Goal: Task Accomplishment & Management: Manage account settings

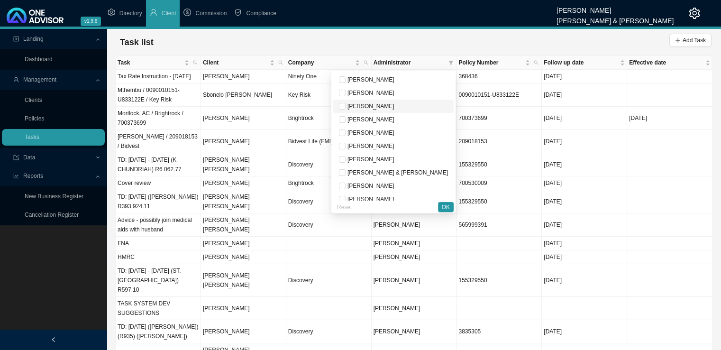
scroll to position [47, 0]
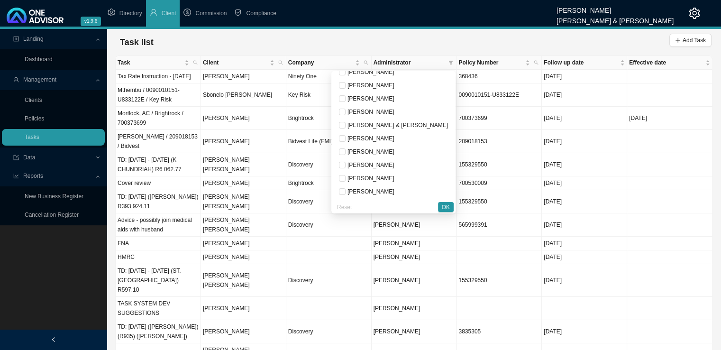
click at [406, 34] on div "Task list Add Task" at bounding box center [414, 42] width 596 height 19
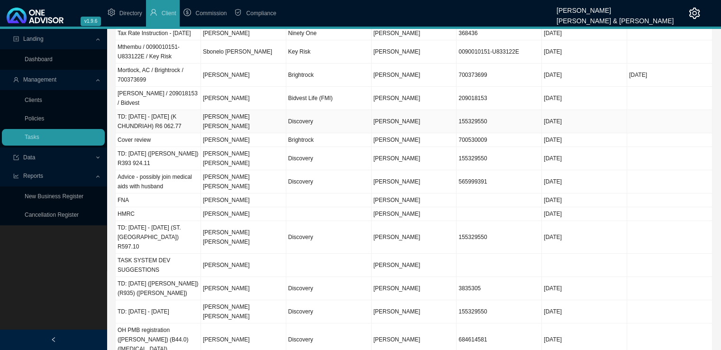
scroll to position [0, 0]
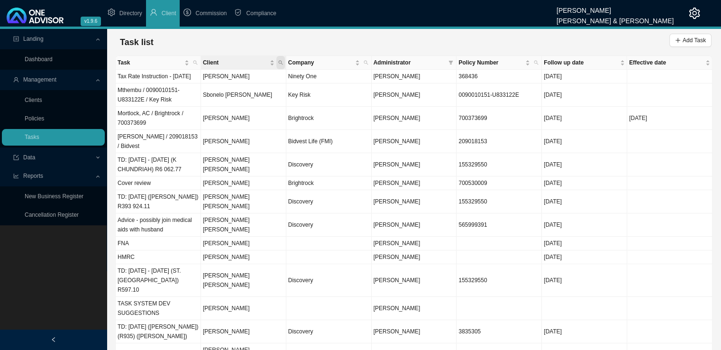
click at [281, 65] on span "Client" at bounding box center [280, 62] width 9 height 13
click at [240, 80] on input "text" at bounding box center [236, 81] width 89 height 13
type input "orsmond"
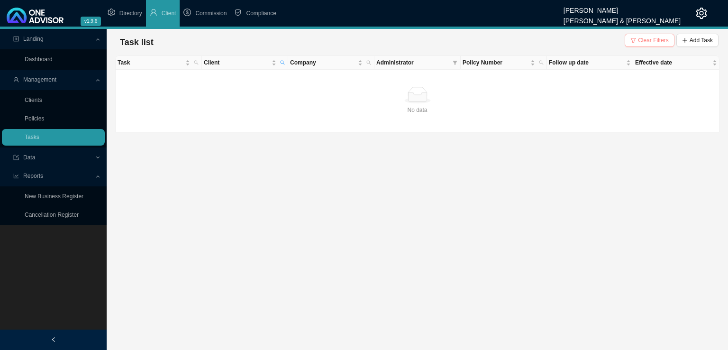
click at [645, 37] on span "Clear Filters" at bounding box center [653, 40] width 31 height 9
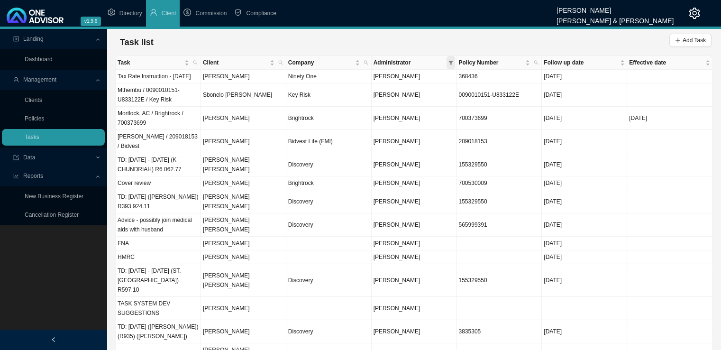
click at [450, 62] on icon "filter" at bounding box center [451, 63] width 4 height 4
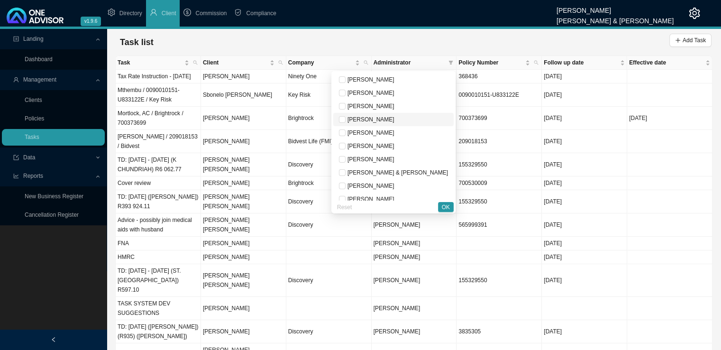
click at [389, 120] on span "[PERSON_NAME]" at bounding box center [370, 119] width 49 height 7
checkbox input "true"
click at [447, 208] on span "OK" at bounding box center [446, 206] width 8 height 9
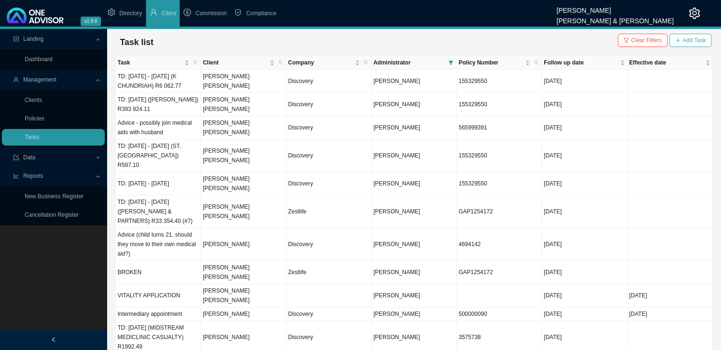
click at [689, 38] on span "Add Task" at bounding box center [694, 40] width 23 height 9
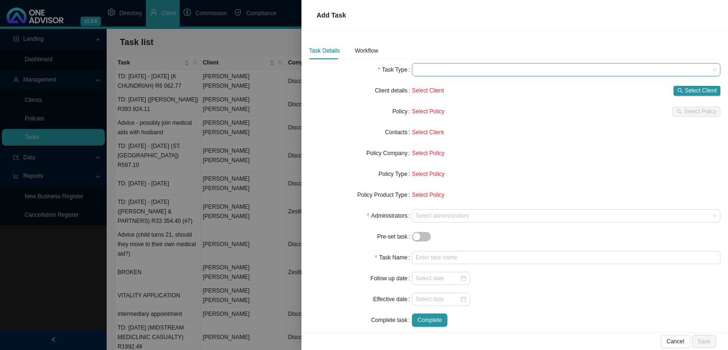
click at [436, 73] on span at bounding box center [566, 70] width 301 height 12
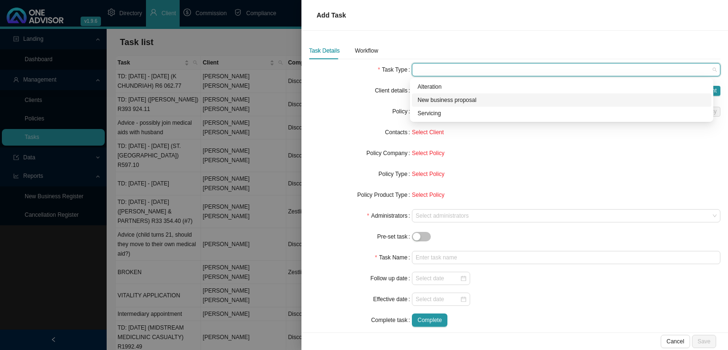
click at [463, 101] on div "New business proposal" at bounding box center [562, 99] width 288 height 9
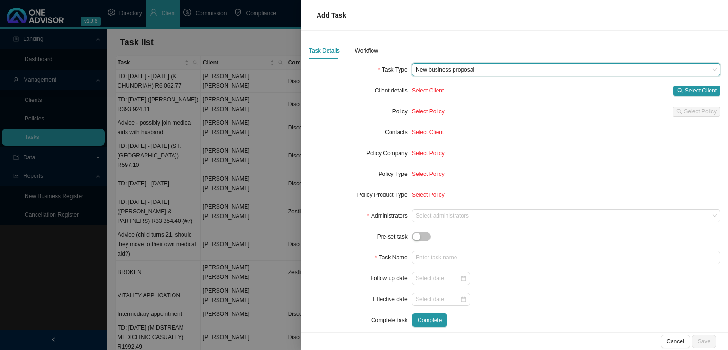
click at [482, 72] on span "New business proposal" at bounding box center [566, 70] width 301 height 12
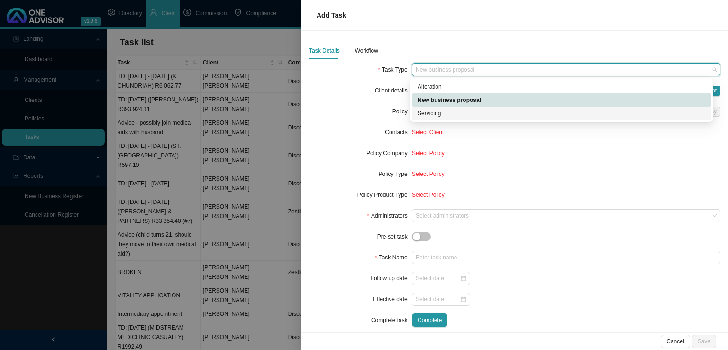
click at [475, 107] on div "Servicing" at bounding box center [562, 113] width 300 height 13
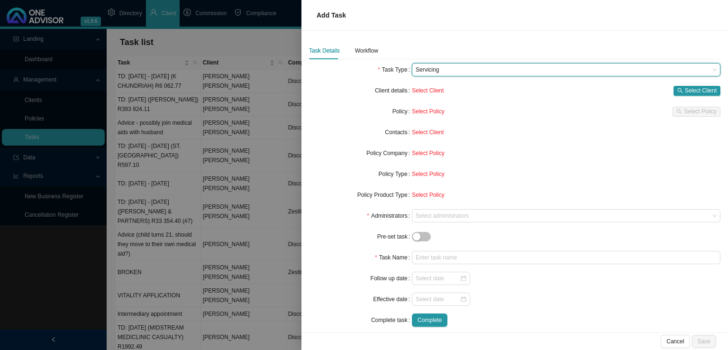
click at [463, 73] on span "Servicing" at bounding box center [566, 70] width 301 height 12
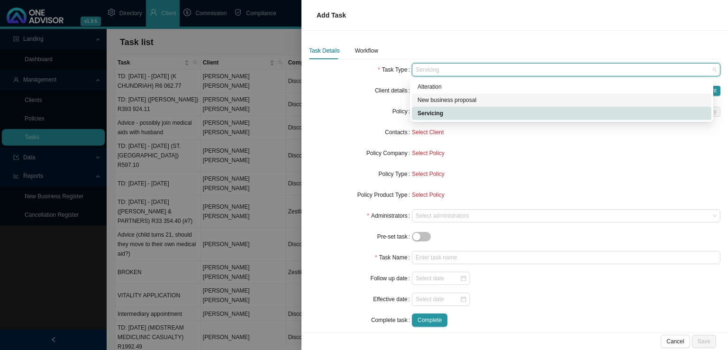
click at [450, 101] on div "New business proposal" at bounding box center [562, 99] width 288 height 9
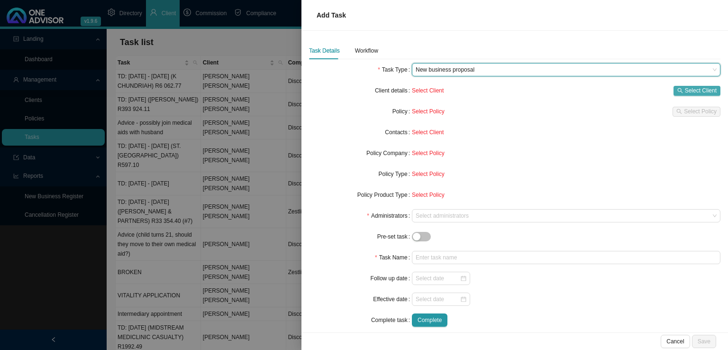
click at [685, 87] on span "Select Client" at bounding box center [701, 90] width 32 height 9
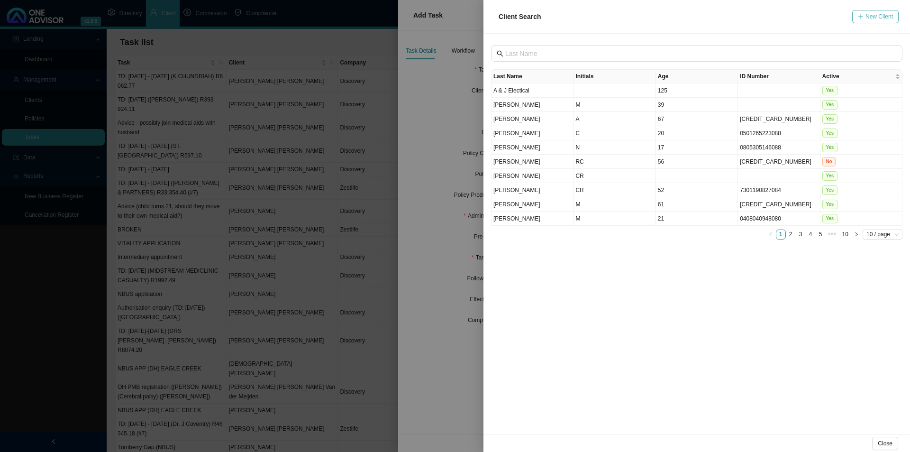
click at [721, 19] on span "New Client" at bounding box center [880, 16] width 28 height 9
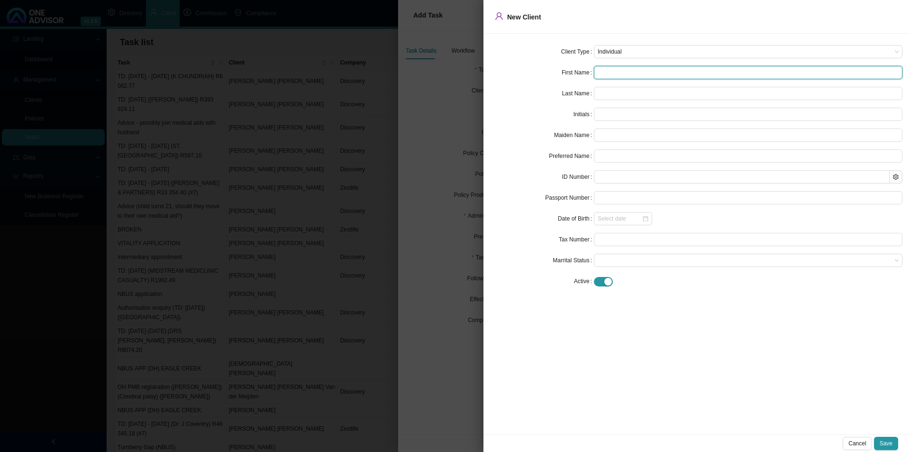
click at [627, 73] on input "text" at bounding box center [748, 72] width 309 height 13
type input "C"
type input "Ch"
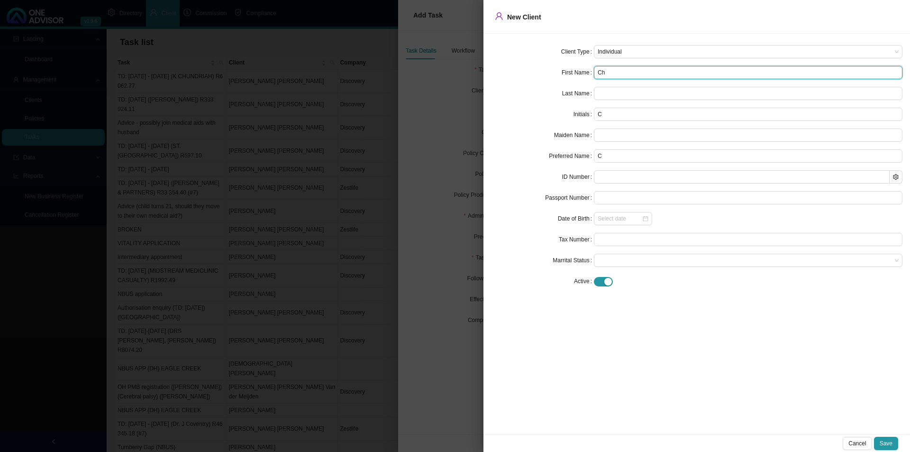
type input "Ch"
type input "Cha"
type input "Chay"
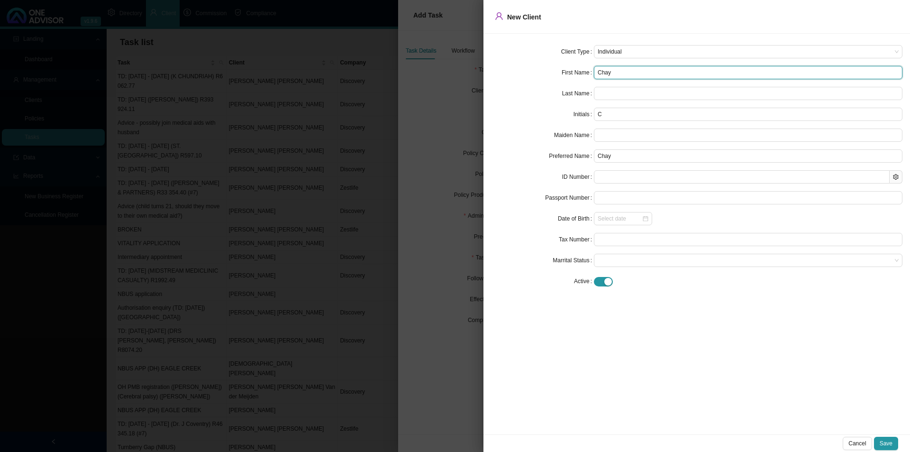
type input "[PERSON_NAME]"
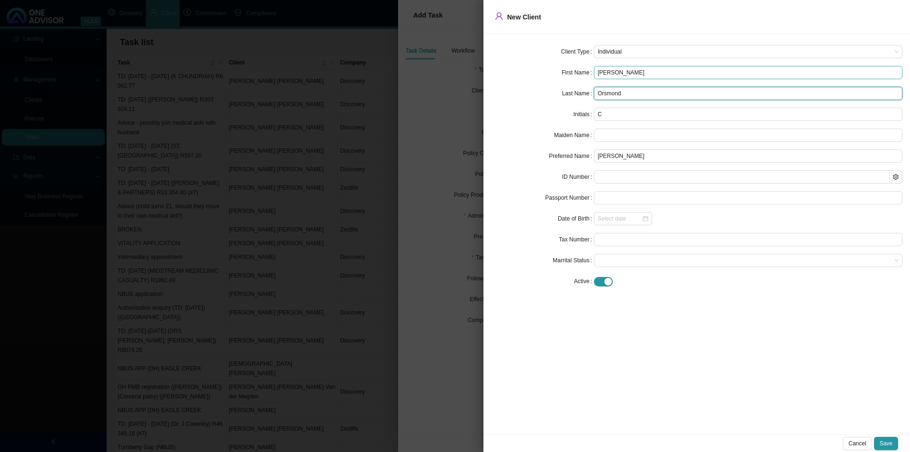
type input "Orsmond"
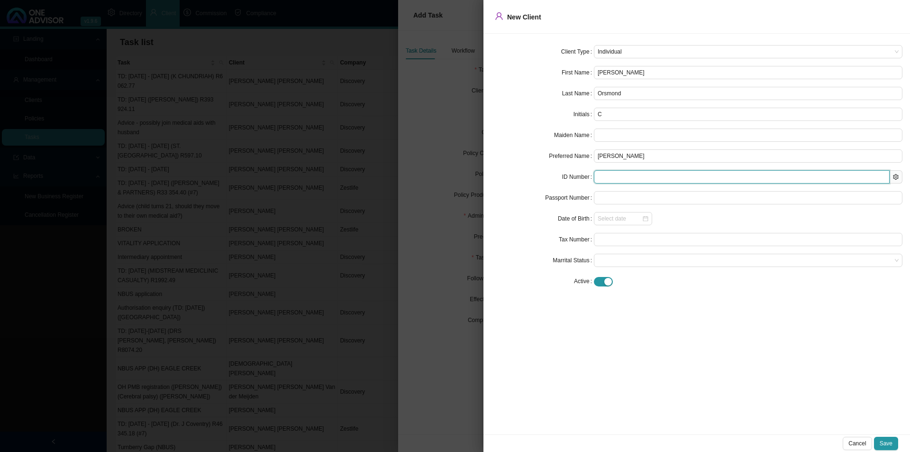
click at [606, 174] on input "text" at bounding box center [742, 176] width 296 height 13
paste input "9709035156089"
type input "9709035156089"
type input "[DATE]"
type input "9709035156089"
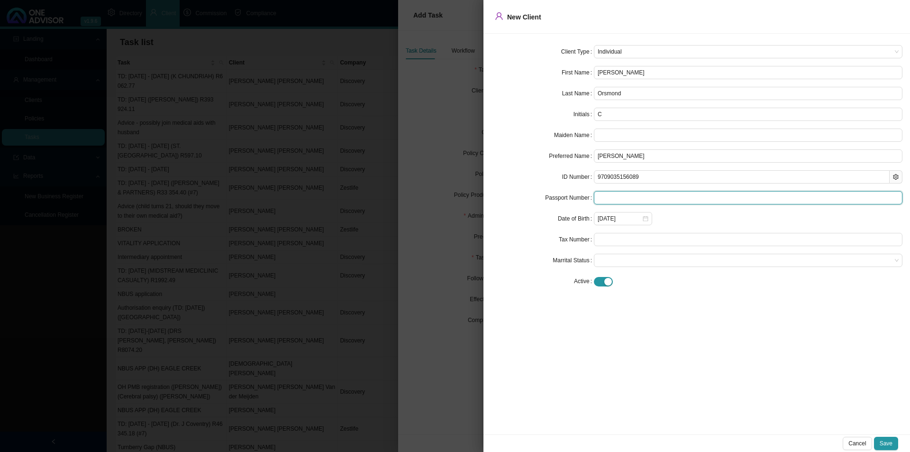
click at [613, 201] on input "text" at bounding box center [748, 197] width 309 height 13
click at [647, 257] on span at bounding box center [748, 260] width 301 height 12
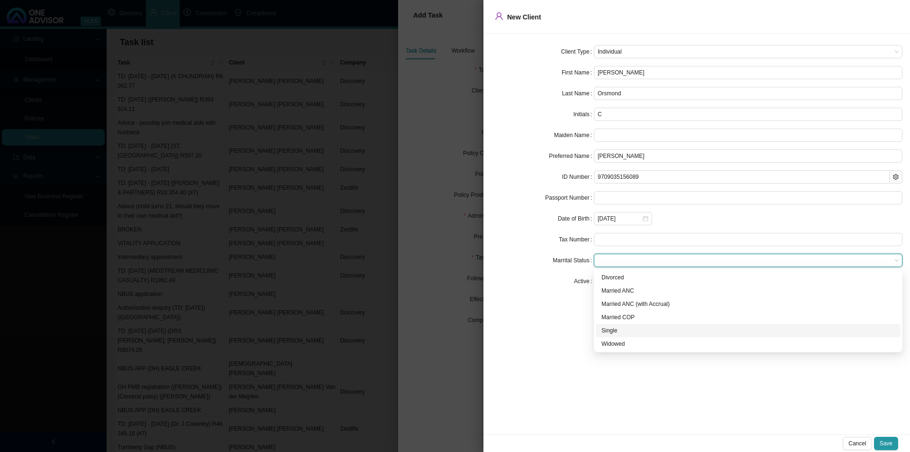
click at [623, 328] on div "Single" at bounding box center [749, 330] width 294 height 9
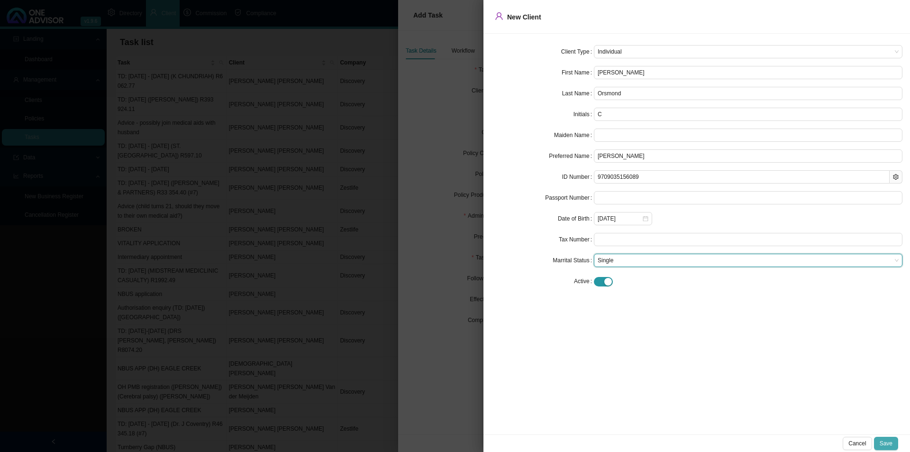
click at [721, 349] on button "Save" at bounding box center [886, 443] width 24 height 13
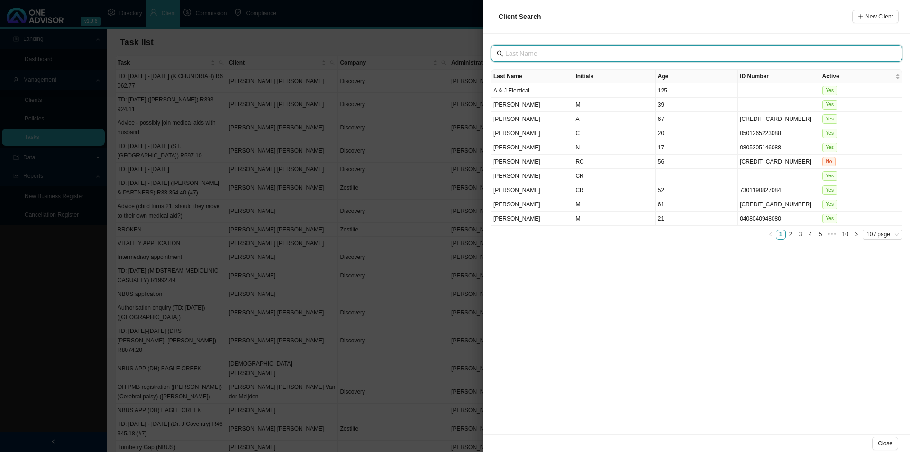
click at [562, 50] on input "text" at bounding box center [697, 53] width 385 height 10
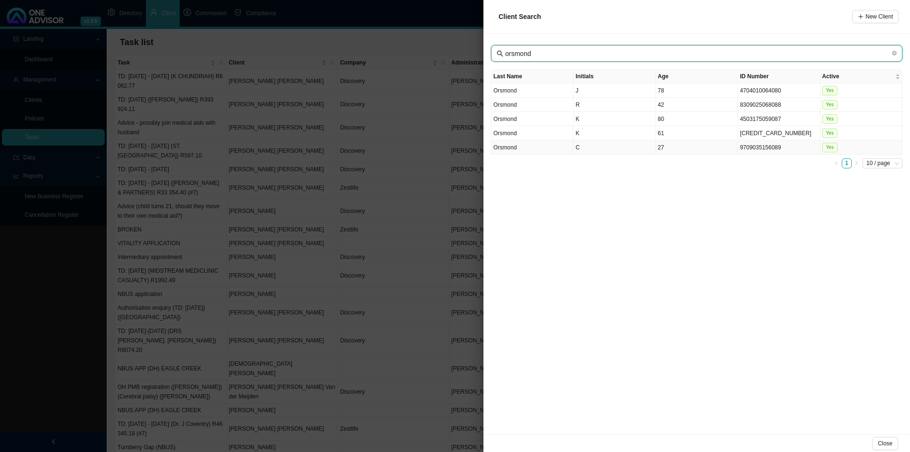
type input "orsmond"
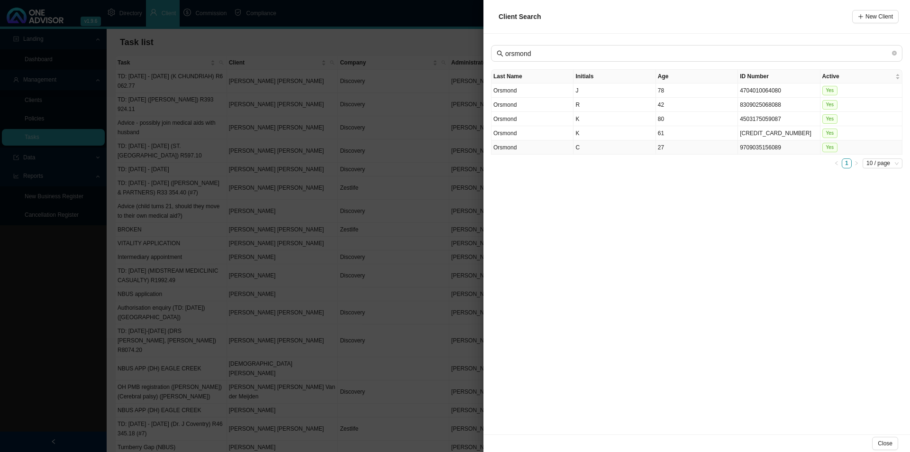
click at [561, 149] on td "Orsmond" at bounding box center [533, 147] width 82 height 14
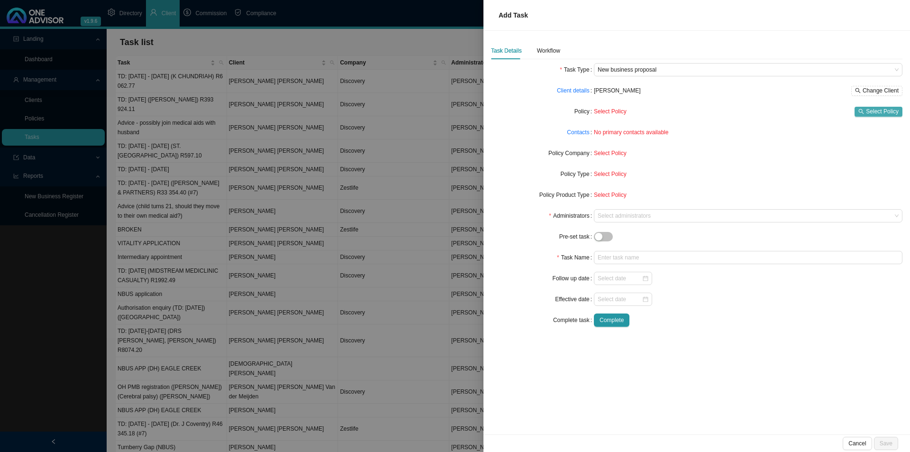
click at [721, 112] on span "Select Policy" at bounding box center [882, 111] width 33 height 9
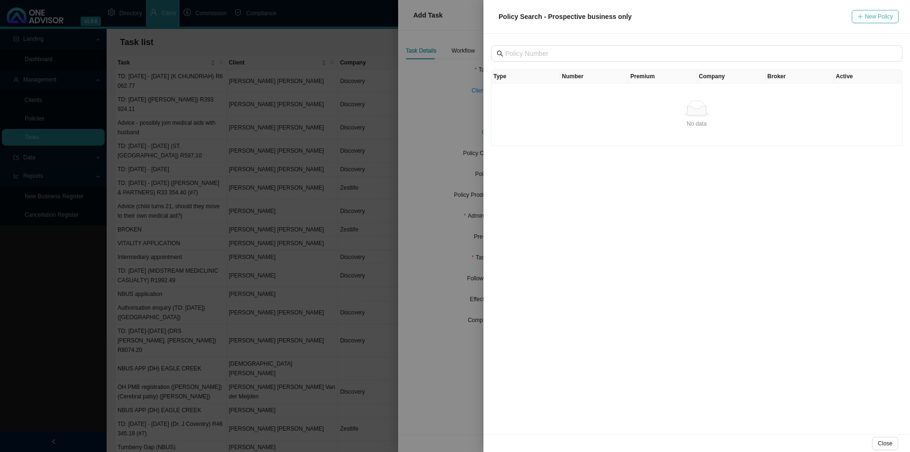
click at [721, 17] on icon "plus" at bounding box center [861, 17] width 6 height 6
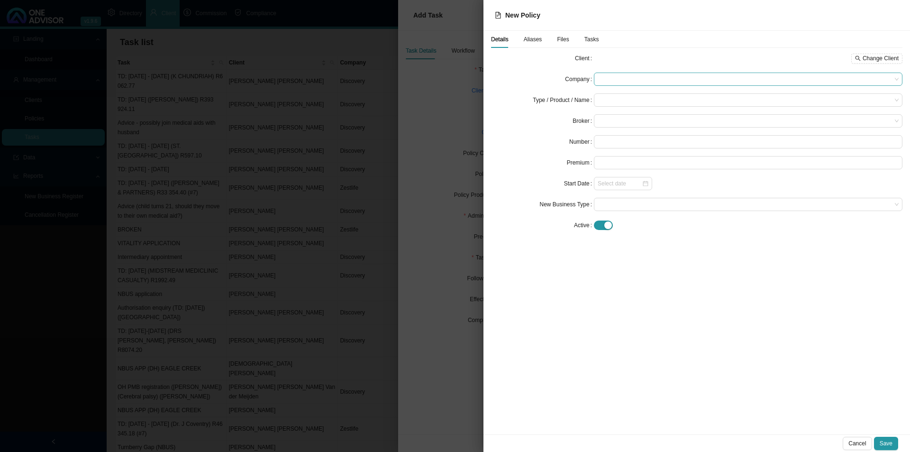
click at [616, 83] on span at bounding box center [748, 79] width 301 height 12
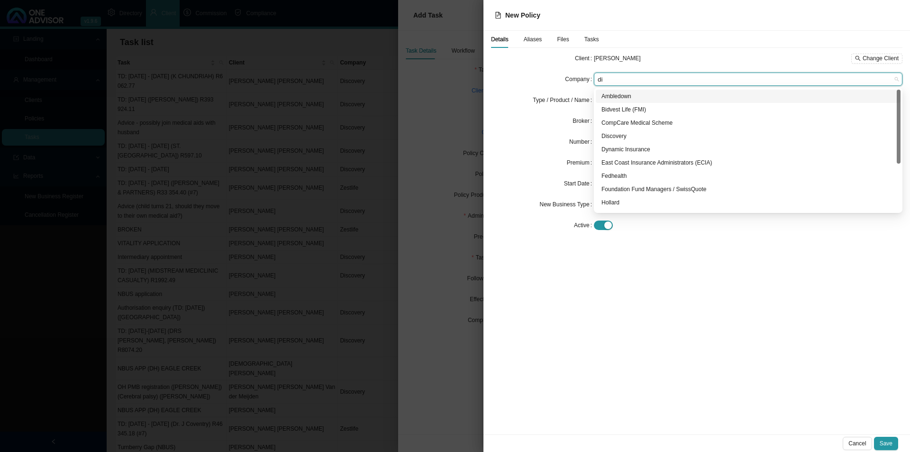
type input "dis"
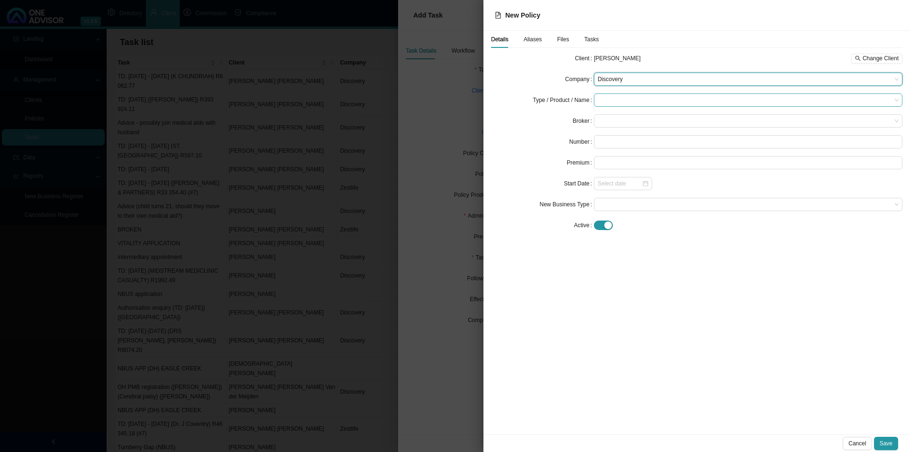
click at [618, 95] on input "search" at bounding box center [745, 100] width 294 height 12
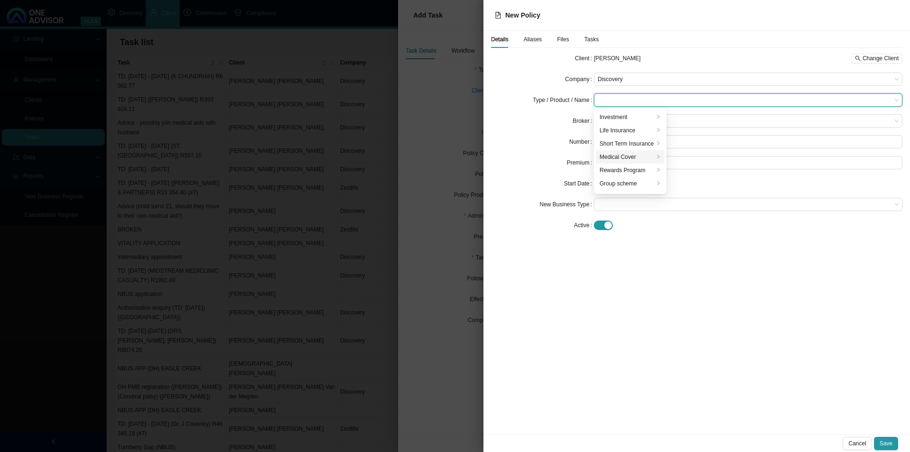
click at [612, 154] on div "Medical Cover" at bounding box center [627, 156] width 55 height 9
click at [699, 183] on div "Medical Aid" at bounding box center [700, 183] width 54 height 9
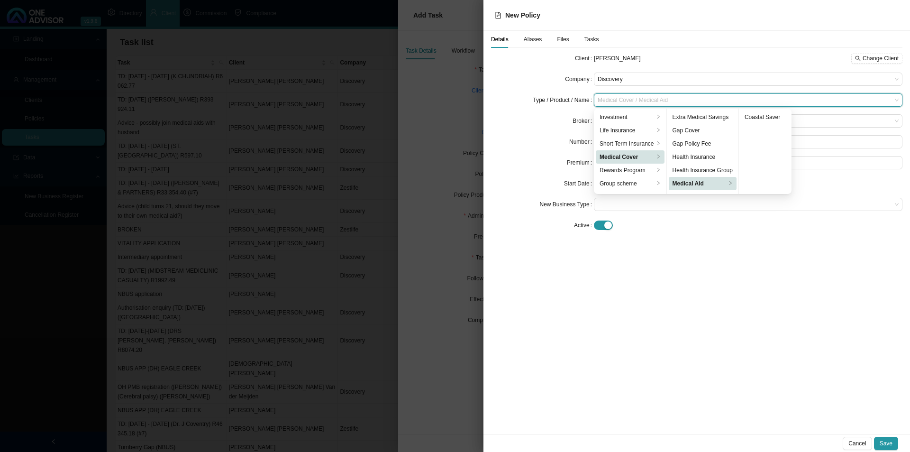
click at [706, 182] on div "Medical Aid" at bounding box center [700, 183] width 54 height 9
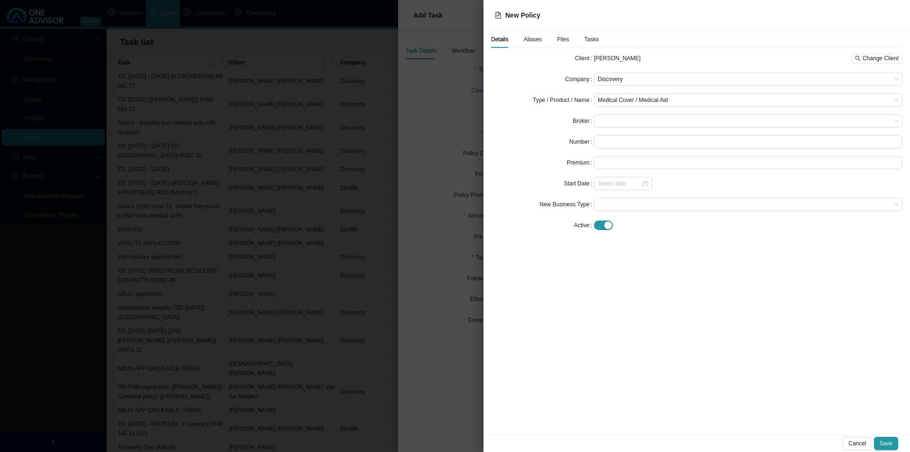
click at [578, 303] on div "Details Aliases Files Tasks Client [PERSON_NAME] Change Client Company Discover…" at bounding box center [697, 233] width 427 height 404
click at [603, 124] on span at bounding box center [748, 121] width 301 height 12
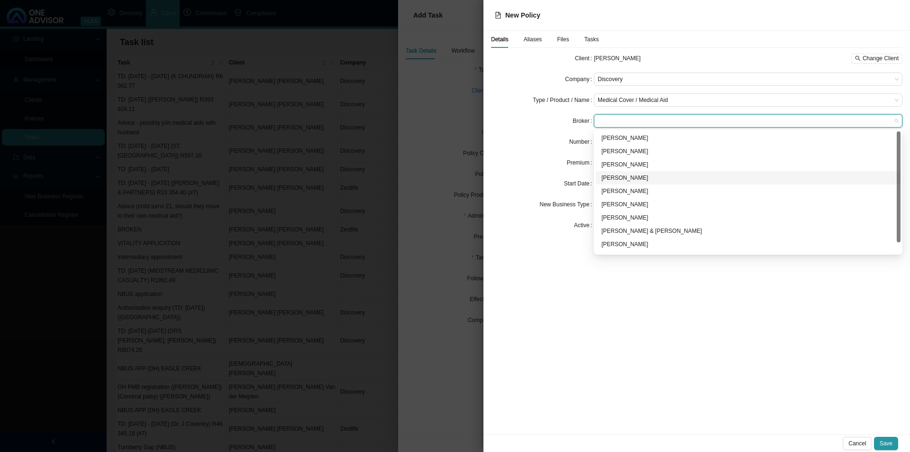
click at [617, 179] on div "[PERSON_NAME]" at bounding box center [749, 177] width 294 height 9
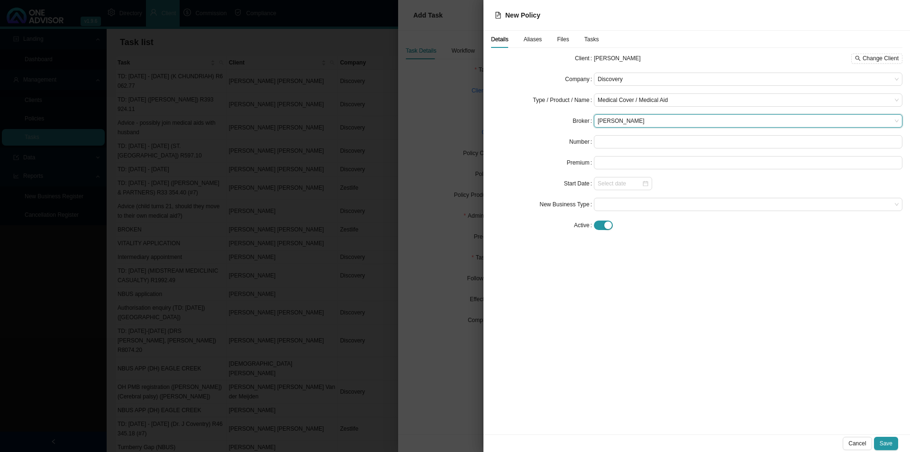
click at [548, 157] on div "Premium" at bounding box center [542, 162] width 103 height 13
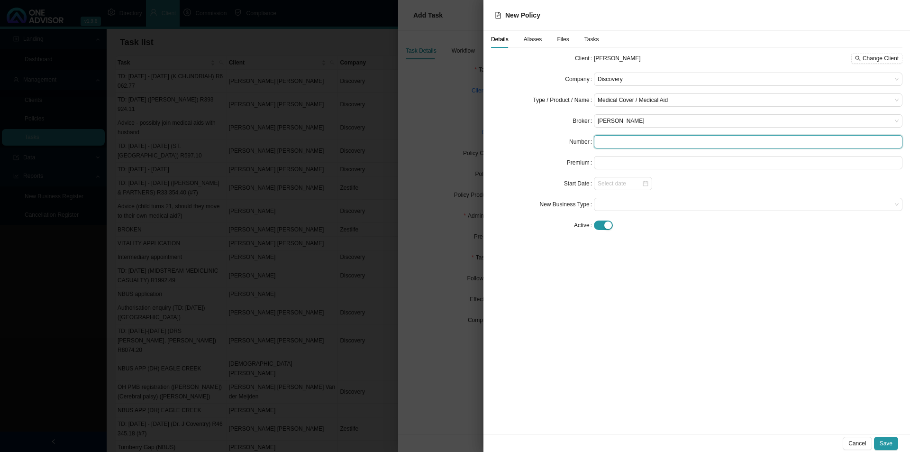
click at [614, 142] on input "text" at bounding box center [748, 141] width 309 height 13
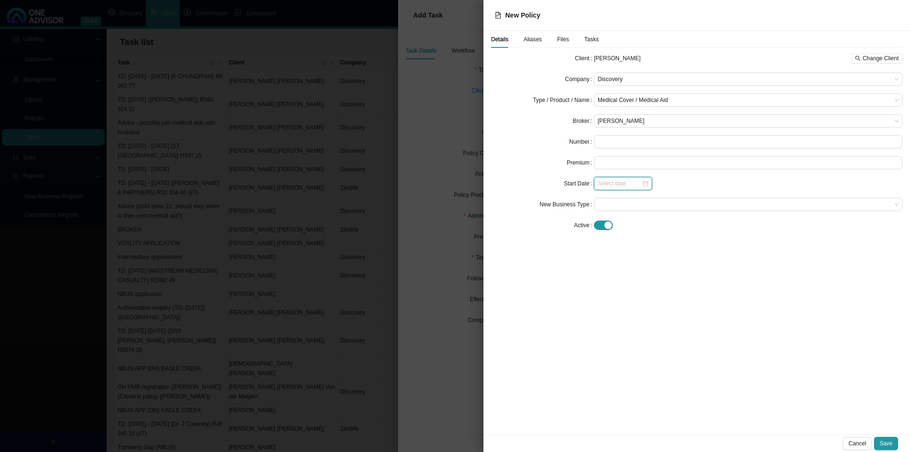
click at [615, 186] on input at bounding box center [620, 183] width 44 height 9
type input "[DATE]"
click at [540, 214] on form "Client [PERSON_NAME] Change Client Company Discovery Type / Product / Name Medi…" at bounding box center [697, 142] width 412 height 180
click at [618, 200] on div at bounding box center [748, 204] width 309 height 13
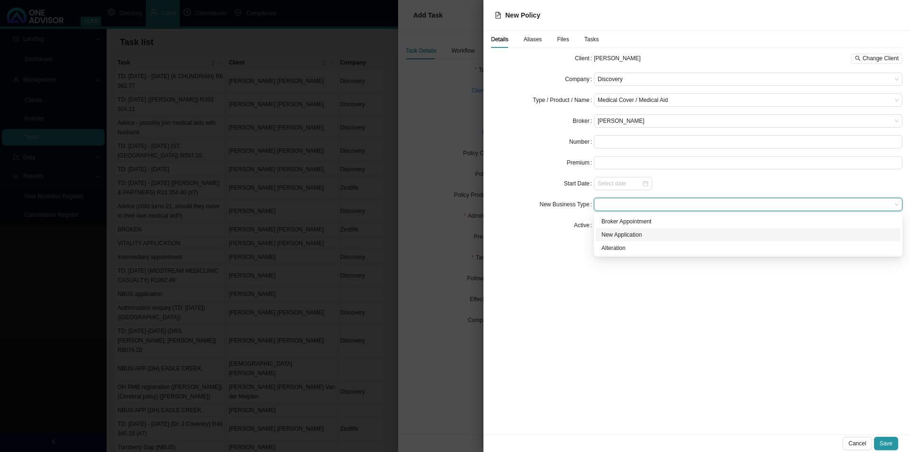
click at [636, 234] on div "New Application" at bounding box center [749, 234] width 294 height 9
click at [721, 349] on span "Cancel" at bounding box center [858, 443] width 18 height 9
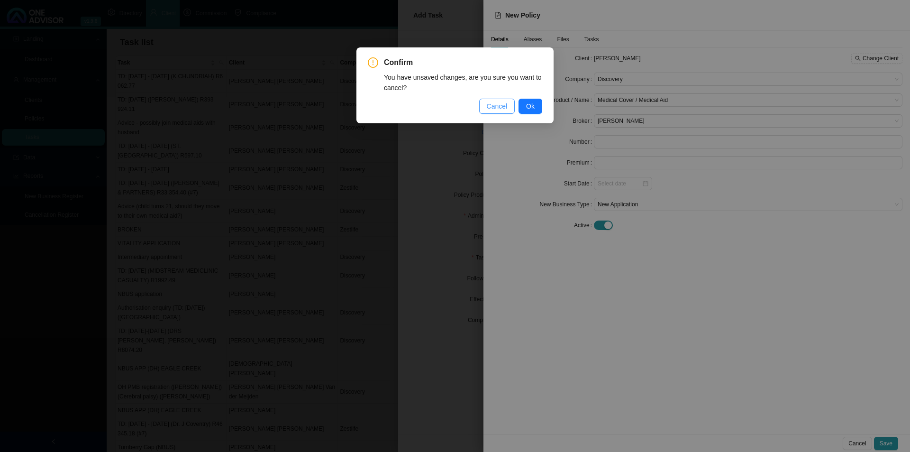
click at [494, 106] on span "Cancel" at bounding box center [497, 106] width 21 height 10
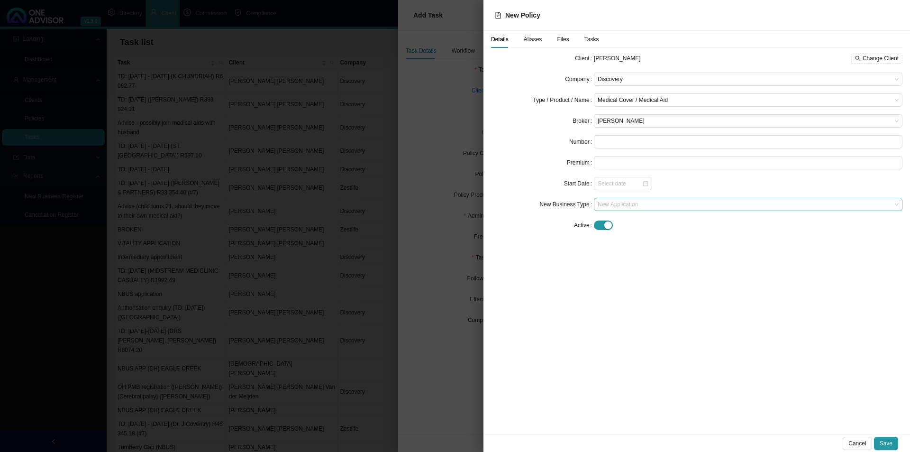
click at [641, 202] on span "New Application" at bounding box center [748, 204] width 301 height 12
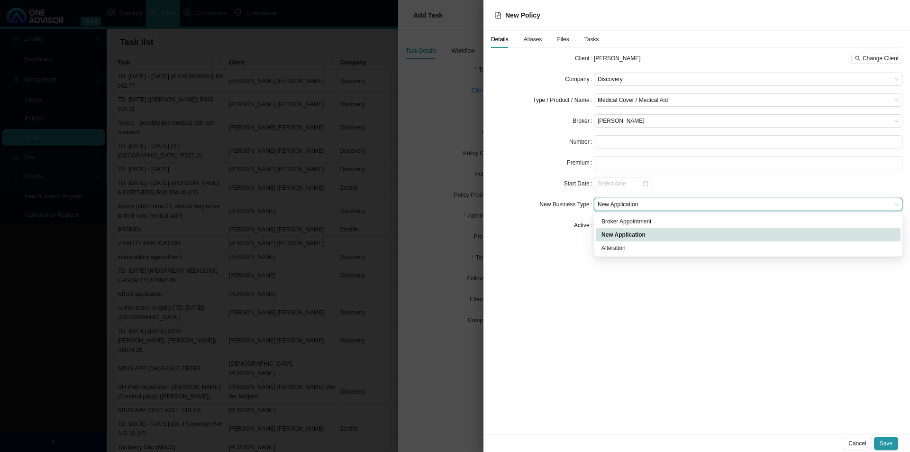
click at [524, 277] on div "Details Aliases Files Tasks Client [PERSON_NAME] Change Client Company Discover…" at bounding box center [697, 233] width 427 height 404
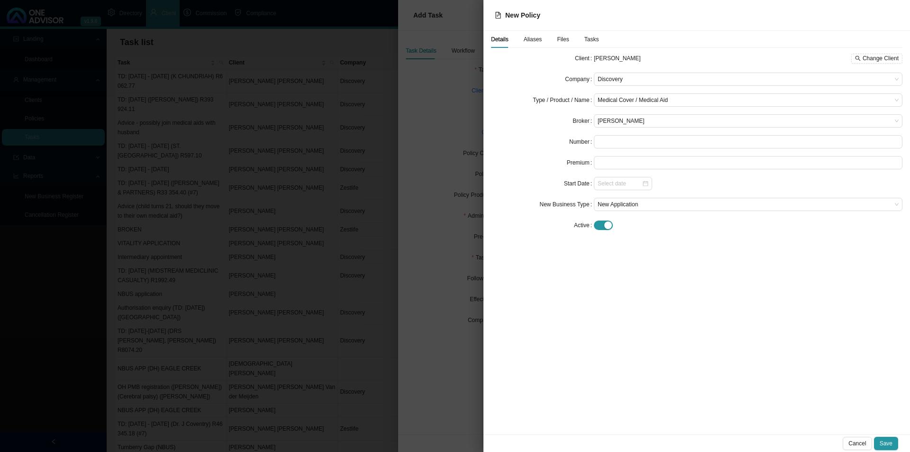
click at [623, 197] on form "Client [PERSON_NAME] Change Client Company Discovery Type / Product / Name Medi…" at bounding box center [697, 142] width 412 height 180
click at [606, 229] on div "button" at bounding box center [609, 225] width 8 height 8
click at [607, 262] on span at bounding box center [748, 267] width 301 height 12
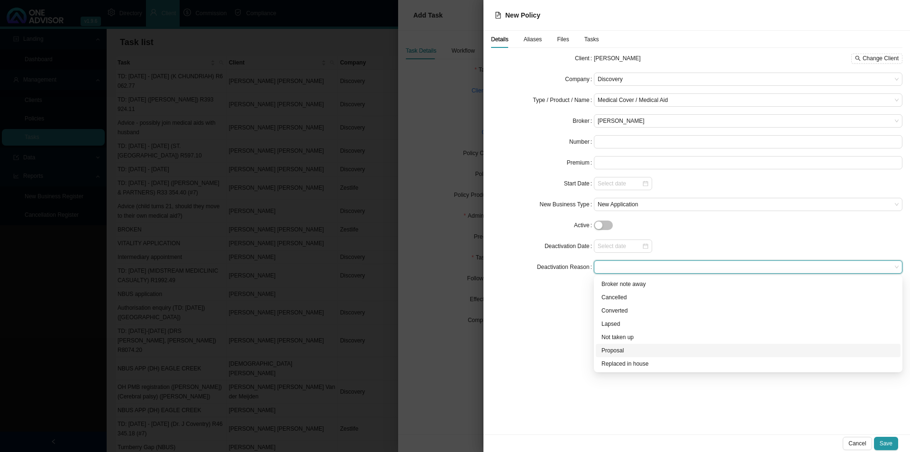
click at [617, 349] on div "Proposal" at bounding box center [749, 350] width 294 height 9
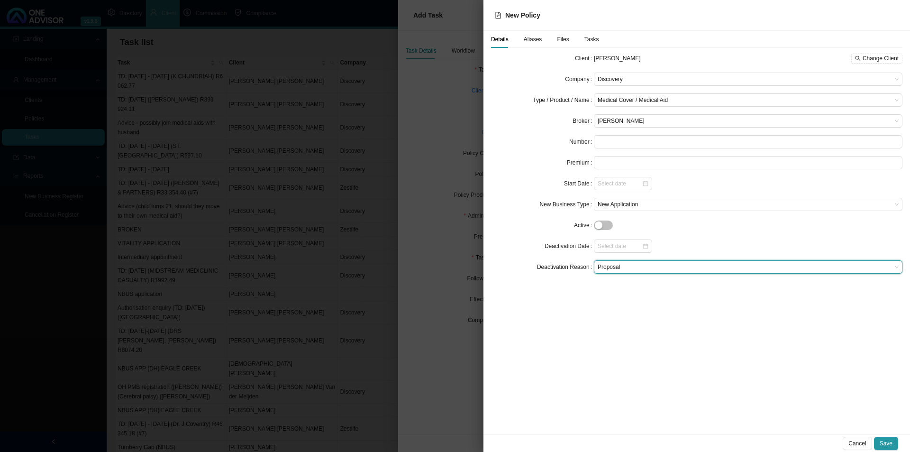
click at [557, 349] on div "Details Aliases Files Tasks Client [PERSON_NAME] Change Client Company Discover…" at bounding box center [697, 233] width 427 height 404
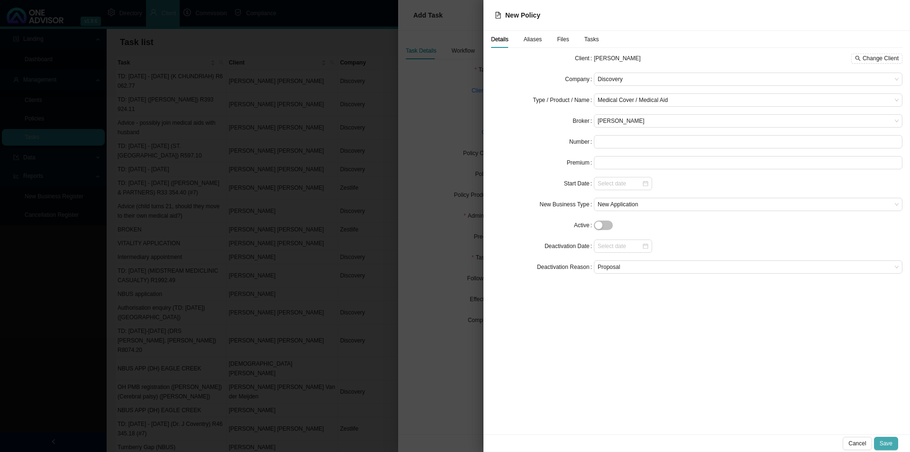
click at [721, 349] on button "Save" at bounding box center [886, 443] width 24 height 13
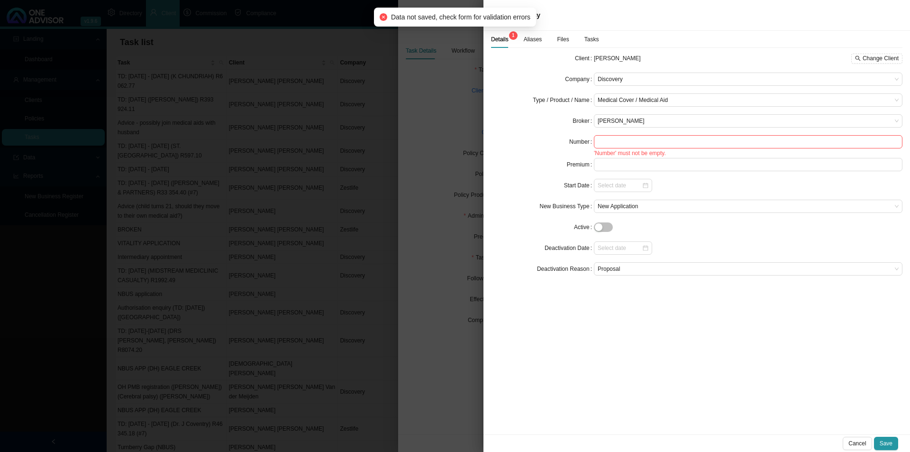
click at [634, 131] on form "Client [PERSON_NAME] Change Client Company Discovery Type / Product / Name Medi…" at bounding box center [697, 164] width 412 height 224
click at [634, 142] on input "text" at bounding box center [748, 141] width 309 height 13
click at [721, 349] on div "Cancel Save" at bounding box center [697, 443] width 427 height 18
click at [721, 349] on span "Save" at bounding box center [886, 443] width 13 height 9
click at [624, 137] on input "000" at bounding box center [748, 141] width 309 height 13
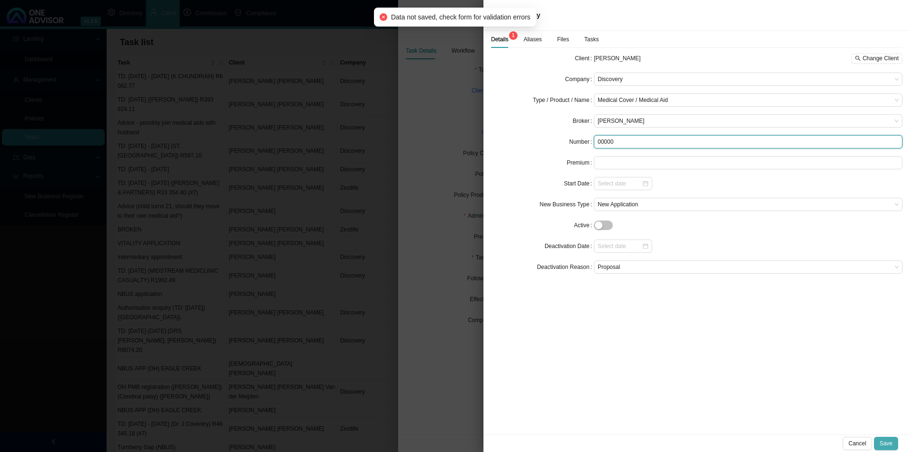
type input "00000"
click at [721, 349] on span "Save" at bounding box center [886, 443] width 13 height 9
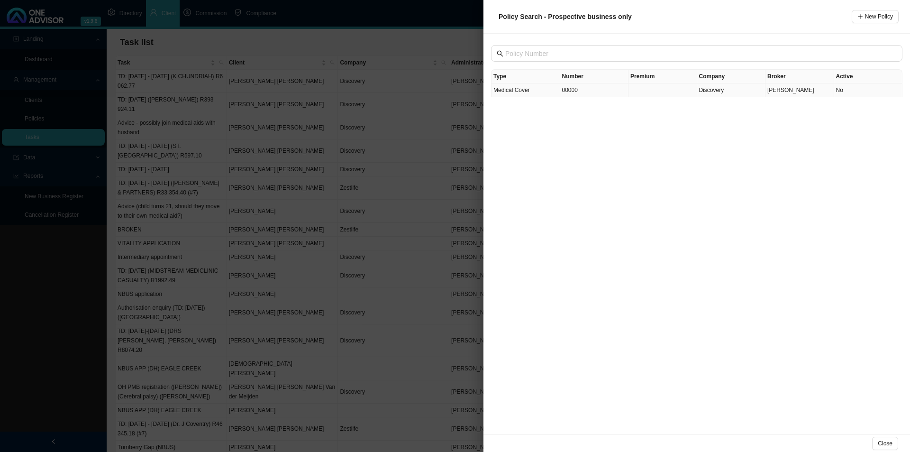
click at [540, 95] on td "Medical Cover" at bounding box center [526, 90] width 69 height 14
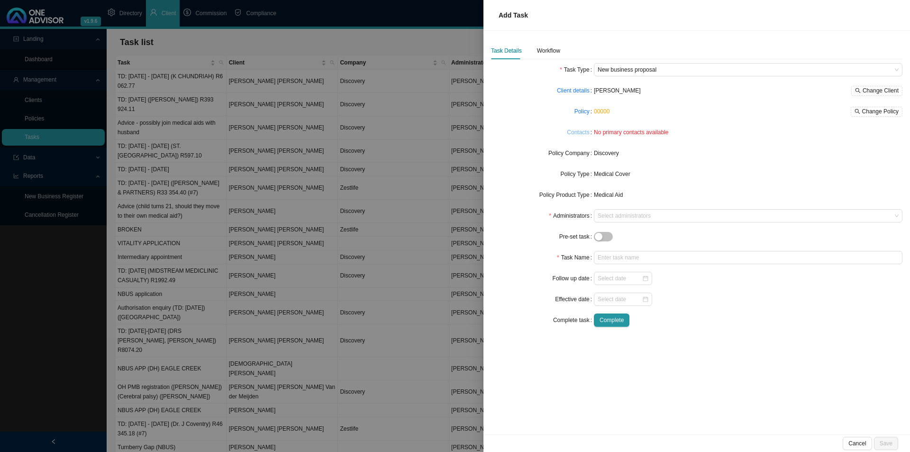
click at [579, 132] on link "Contacts" at bounding box center [578, 132] width 22 height 9
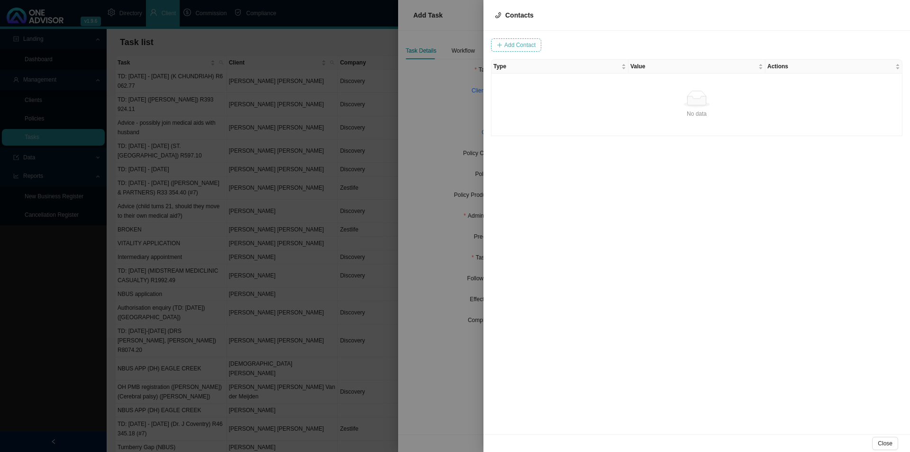
click at [517, 46] on span "Add Contact" at bounding box center [520, 44] width 31 height 9
click at [541, 47] on input "text" at bounding box center [549, 44] width 79 height 13
click at [625, 46] on span at bounding box center [645, 45] width 64 height 12
type input "0828209211"
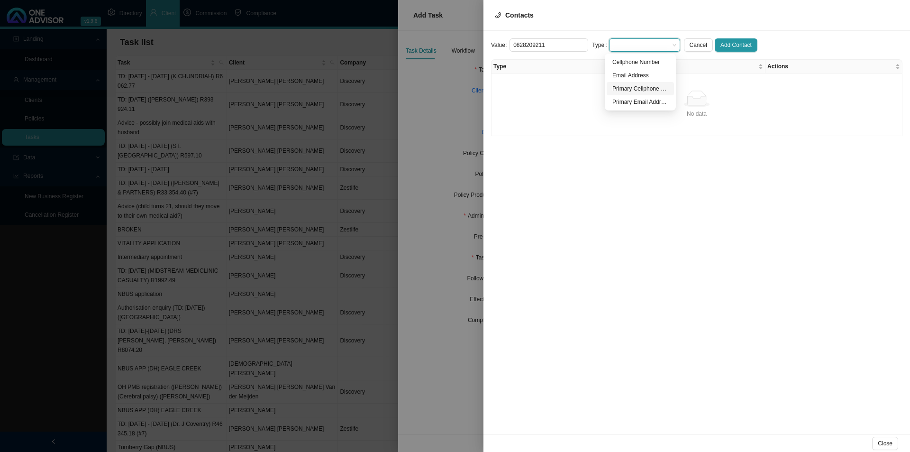
click at [631, 89] on div "Primary Cellphone Number" at bounding box center [641, 88] width 56 height 9
click at [721, 40] on span "Add Contact" at bounding box center [736, 44] width 31 height 9
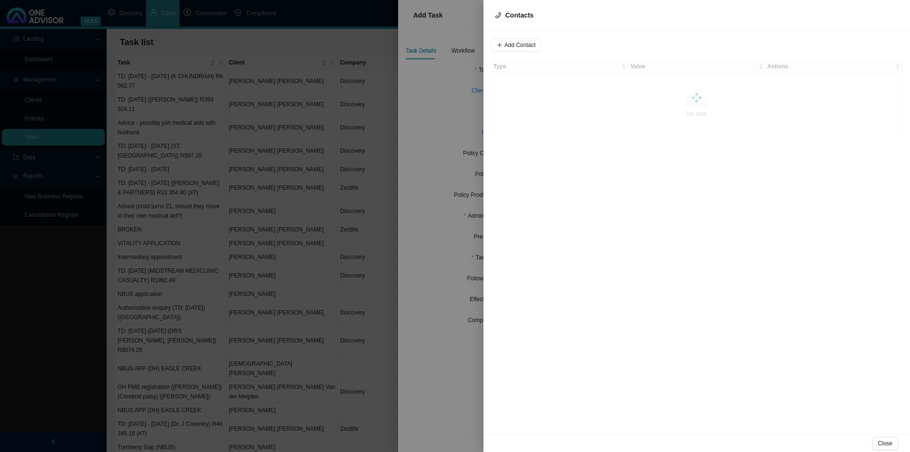
click at [546, 46] on form "Add Contact" at bounding box center [697, 44] width 412 height 13
click at [506, 37] on div "Add Contact Type Value Actions Primary Cellphone Number 0828209211 Remove 1 10 …" at bounding box center [697, 233] width 427 height 404
click at [509, 42] on span "Add Contact" at bounding box center [520, 44] width 31 height 9
click at [530, 43] on input "text" at bounding box center [549, 44] width 79 height 13
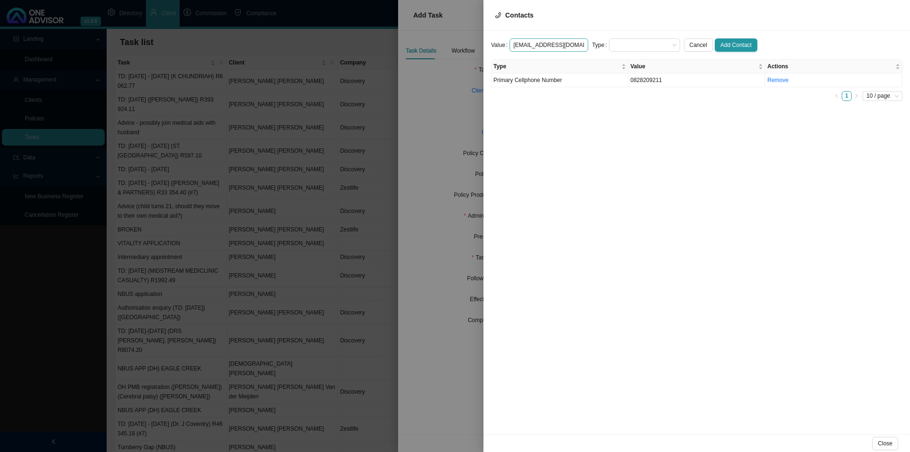
scroll to position [0, 2]
click at [630, 48] on span at bounding box center [645, 45] width 64 height 12
type input "[EMAIL_ADDRESS][DOMAIN_NAME]"
click at [653, 103] on div "Primary Email Address" at bounding box center [641, 101] width 56 height 9
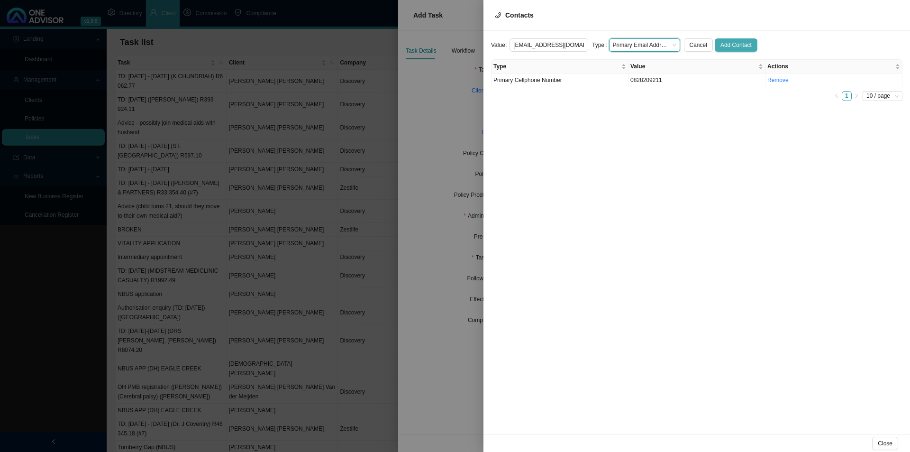
click at [721, 46] on span "Add Contact" at bounding box center [736, 44] width 31 height 9
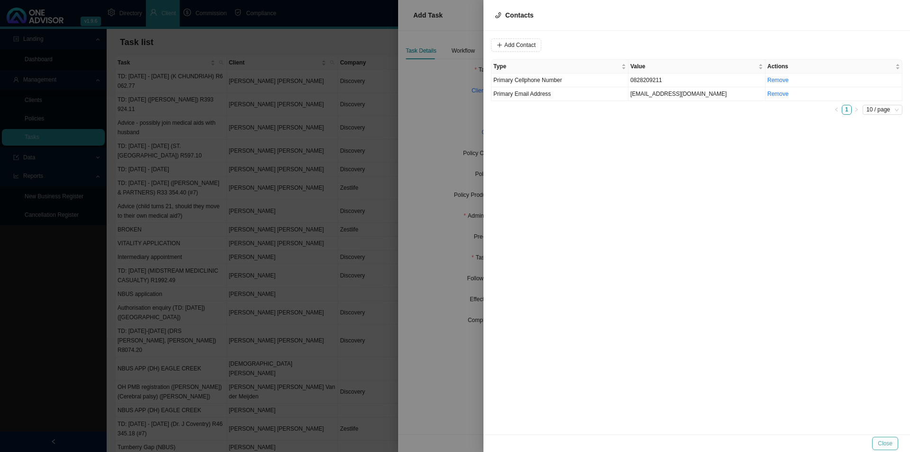
click at [721, 349] on button "Close" at bounding box center [885, 443] width 26 height 13
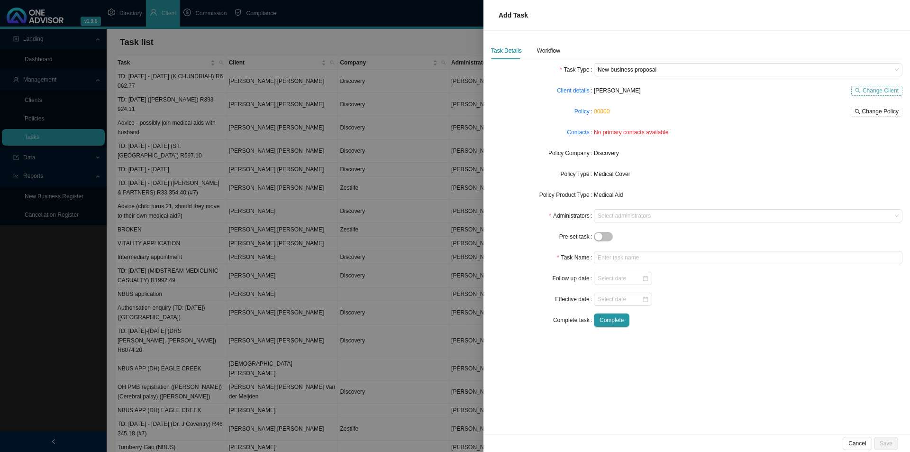
click at [721, 88] on span "Change Client" at bounding box center [881, 90] width 36 height 9
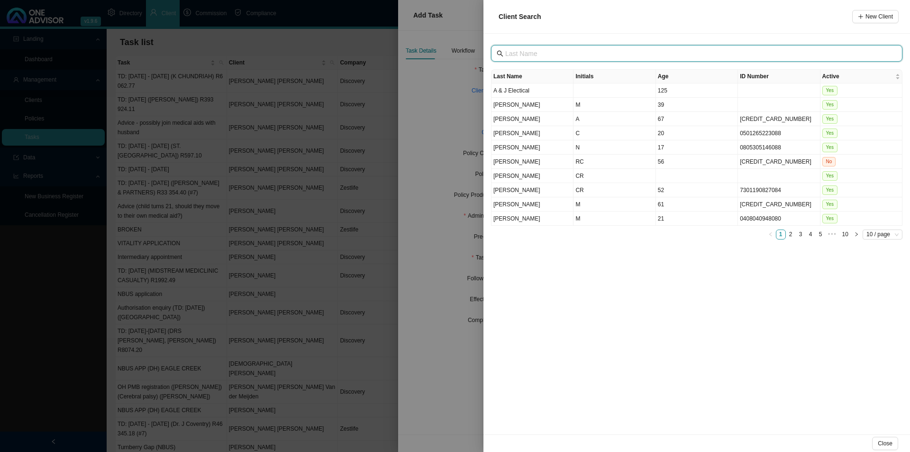
click at [546, 54] on input "text" at bounding box center [697, 53] width 385 height 10
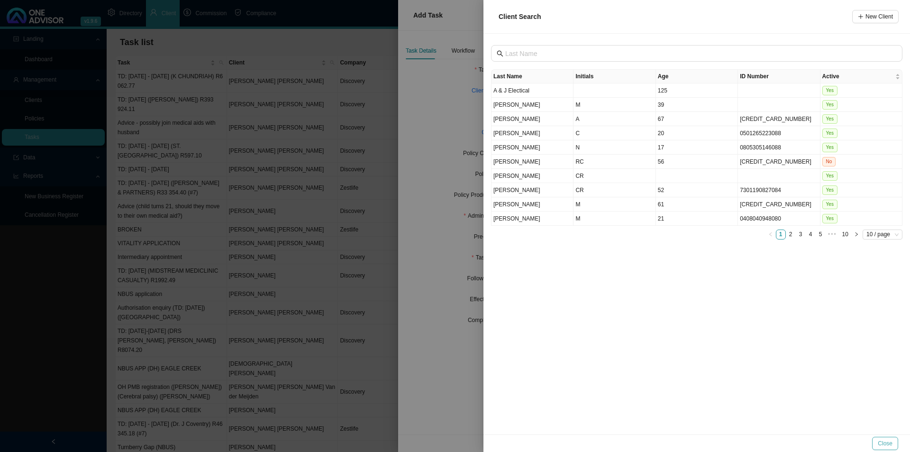
click at [721, 349] on span "Close" at bounding box center [885, 443] width 15 height 9
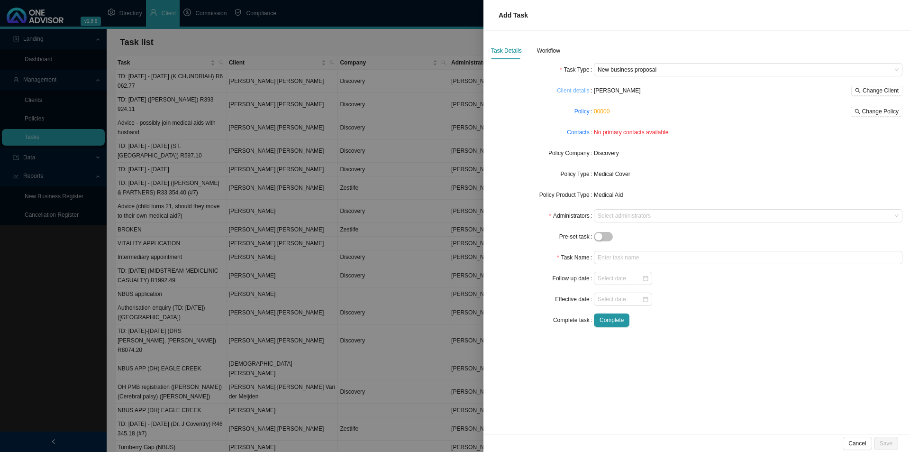
click at [562, 90] on link "Client details" at bounding box center [573, 90] width 33 height 9
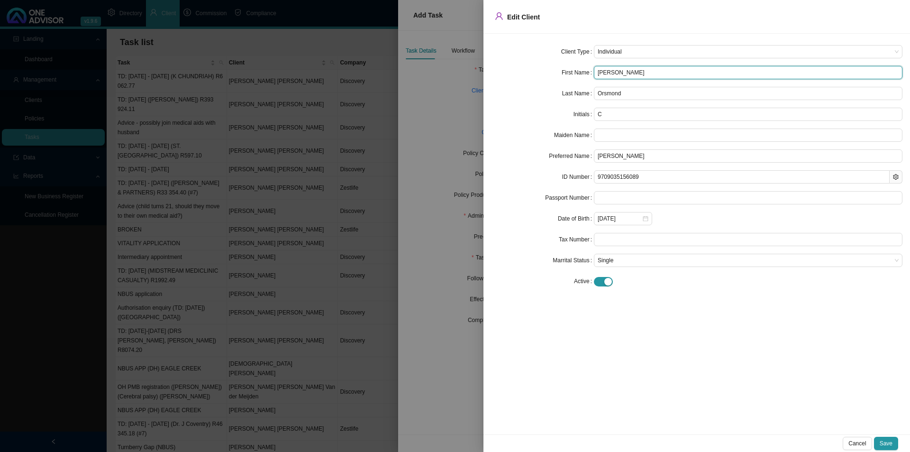
click at [620, 73] on input "[PERSON_NAME]" at bounding box center [748, 72] width 309 height 13
type input "[PERSON_NAME]"
type input "CR"
type input "Chayse Realm"
click at [599, 314] on div "Client Type Individual First Name [PERSON_NAME] Last Name Orsmond Initials [PER…" at bounding box center [697, 234] width 427 height 401
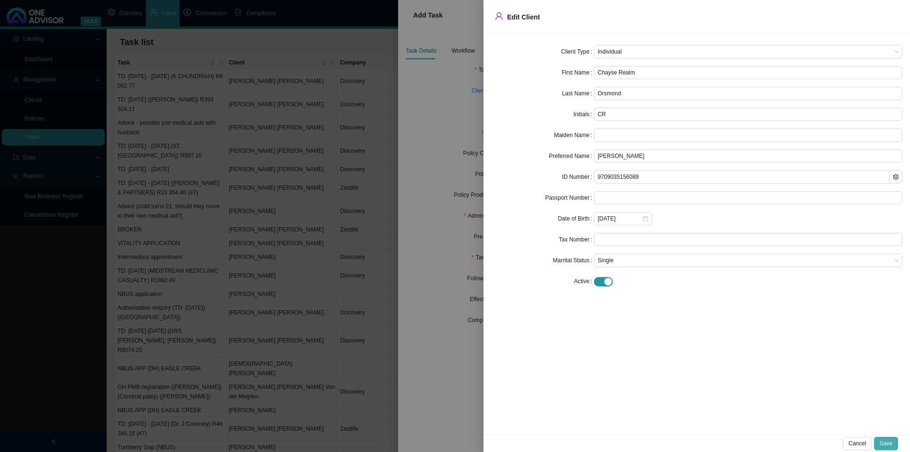
click at [721, 349] on span "Save" at bounding box center [886, 443] width 13 height 9
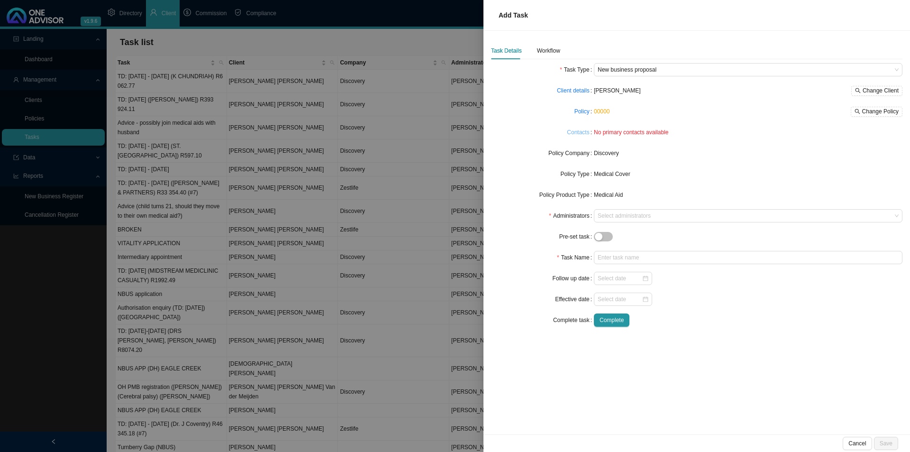
click at [579, 134] on link "Contacts" at bounding box center [578, 132] width 22 height 9
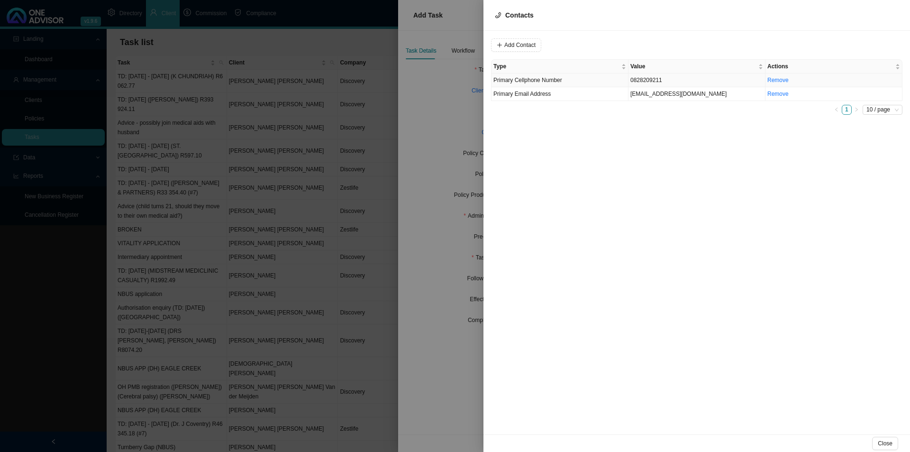
click at [552, 87] on td "Primary Cellphone Number" at bounding box center [560, 80] width 137 height 14
click at [721, 349] on div "Close" at bounding box center [697, 443] width 427 height 18
click at [721, 349] on button "Close" at bounding box center [885, 443] width 26 height 13
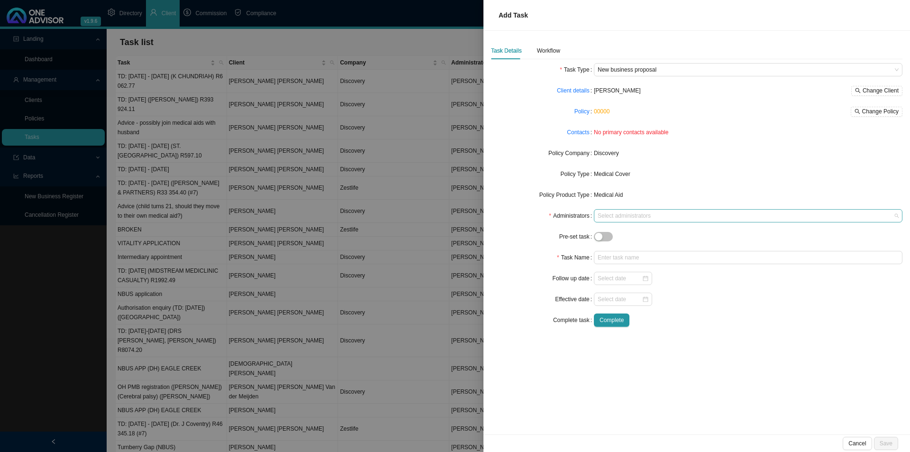
click at [611, 211] on div "Select administrators" at bounding box center [748, 215] width 309 height 13
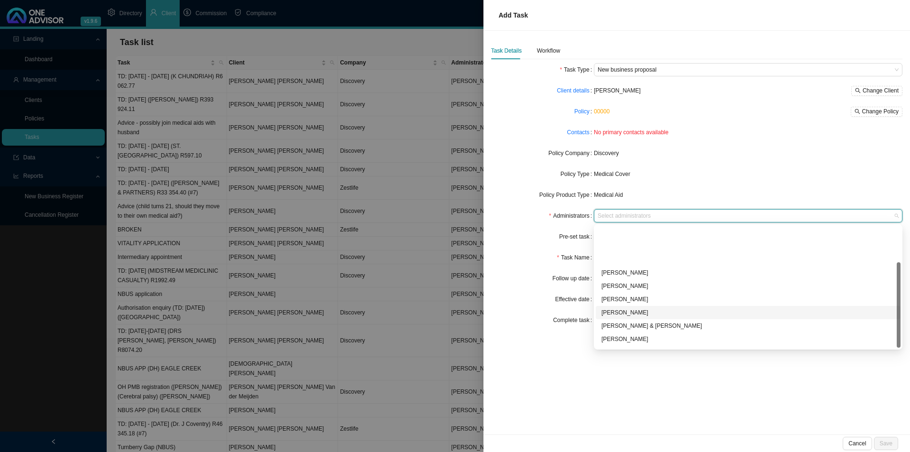
scroll to position [51, 0]
click at [630, 329] on div "[PERSON_NAME]" at bounding box center [749, 327] width 294 height 9
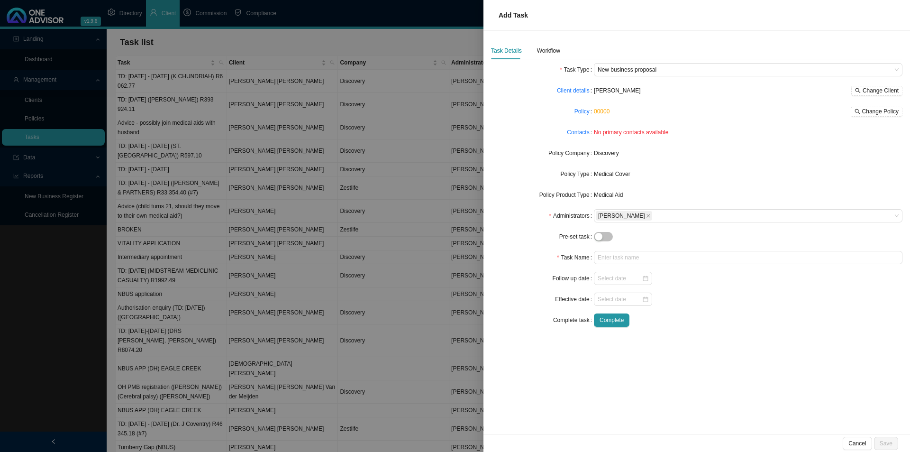
click at [541, 260] on div "Task Name" at bounding box center [542, 257] width 103 height 13
drag, startPoint x: 615, startPoint y: 259, endPoint x: 621, endPoint y: 259, distance: 5.7
click at [616, 259] on input "text" at bounding box center [748, 257] width 309 height 13
type input "N"
type input "n"
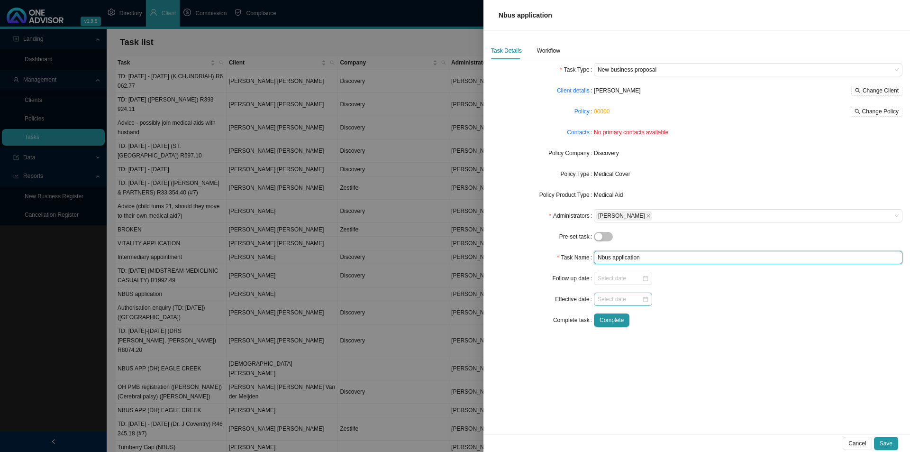
type input "Nbus application"
click at [635, 300] on input at bounding box center [620, 298] width 44 height 9
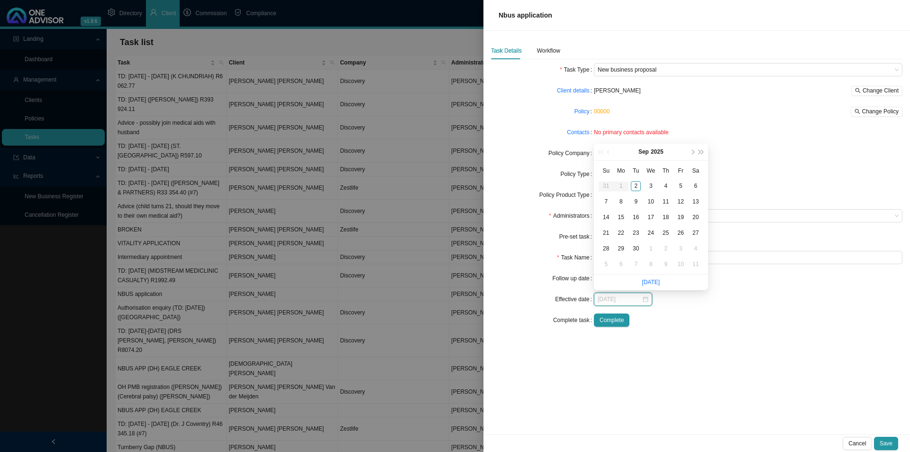
type input "[DATE]"
click at [623, 186] on div "1" at bounding box center [621, 186] width 10 height 10
type input "[DATE]"
click at [636, 188] on div "2" at bounding box center [636, 186] width 10 height 10
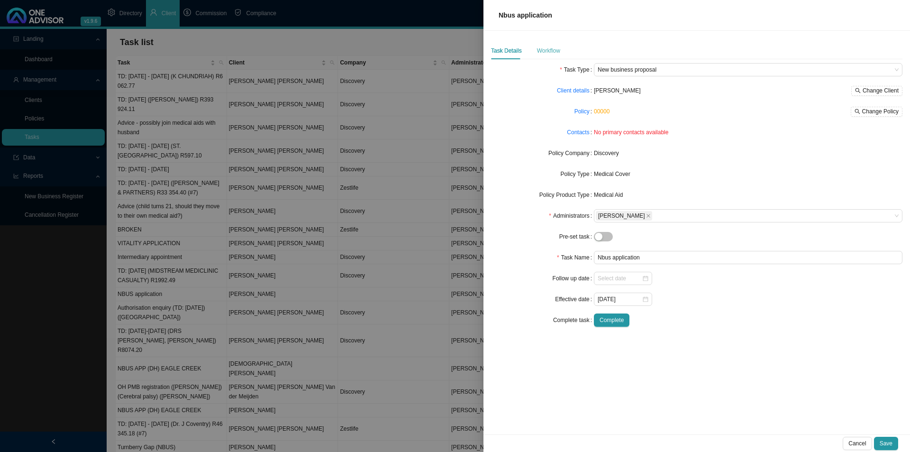
click at [541, 53] on div "Workflow" at bounding box center [548, 50] width 23 height 17
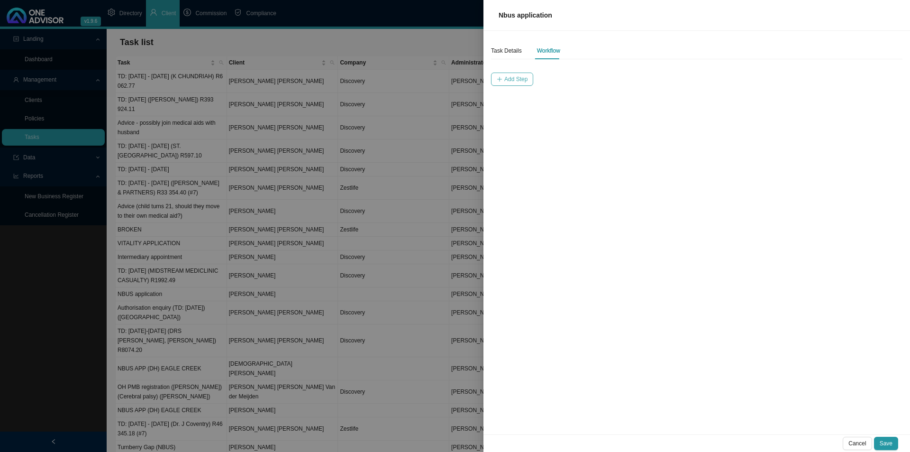
click at [502, 85] on button "Add Step" at bounding box center [512, 79] width 42 height 13
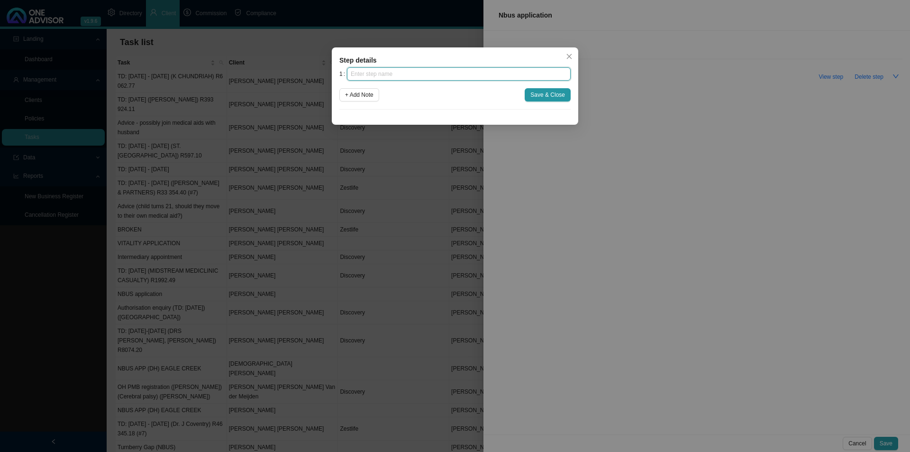
click at [407, 76] on input "text" at bounding box center [459, 73] width 224 height 13
type input "Advice"
click at [363, 96] on span "+ Add Note" at bounding box center [359, 94] width 28 height 9
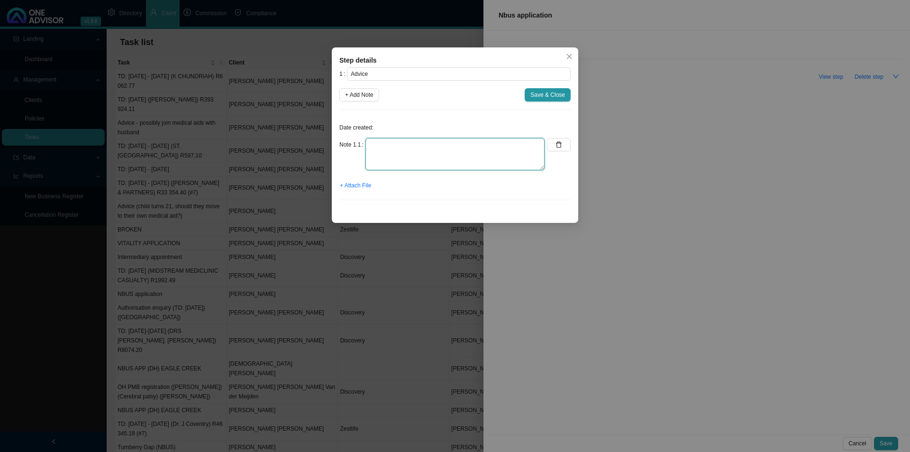
click at [377, 140] on textarea at bounding box center [455, 154] width 179 height 32
click at [382, 153] on textarea "[PERSON_NAME]'s father, [PERSON_NAME], called. [PERSON_NAME] is going to be wor…" at bounding box center [455, 154] width 179 height 32
click at [414, 165] on textarea "[PERSON_NAME]'s father, [PERSON_NAME], called. [PERSON_NAME] is going to be wor…" at bounding box center [455, 154] width 179 height 32
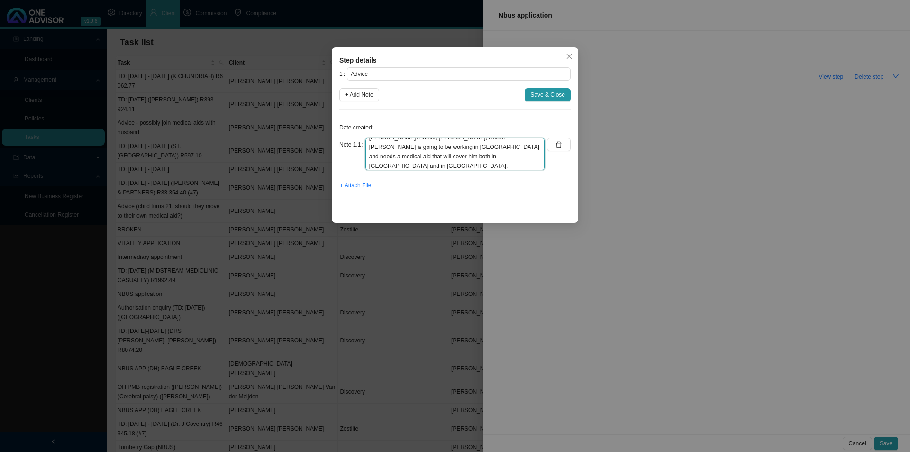
scroll to position [17, 0]
type textarea "[PERSON_NAME]'s father, [PERSON_NAME], called. [PERSON_NAME] is going to be wor…"
click at [358, 191] on button "+ Attach File" at bounding box center [355, 185] width 32 height 13
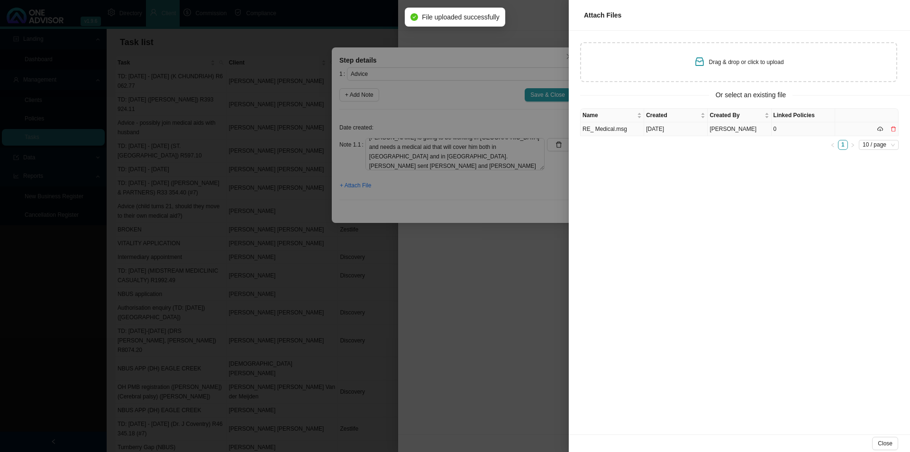
click at [611, 127] on td "RE_ Medical.msg" at bounding box center [613, 129] width 64 height 14
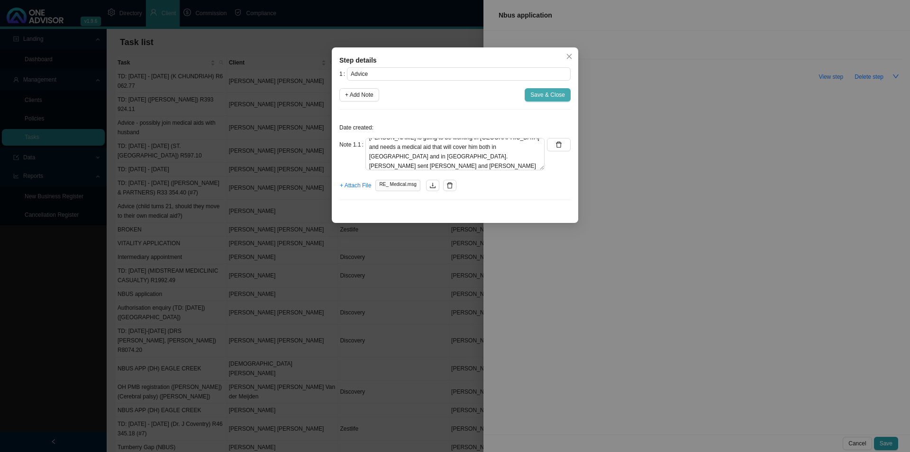
click at [541, 94] on span "Save & Close" at bounding box center [548, 94] width 35 height 9
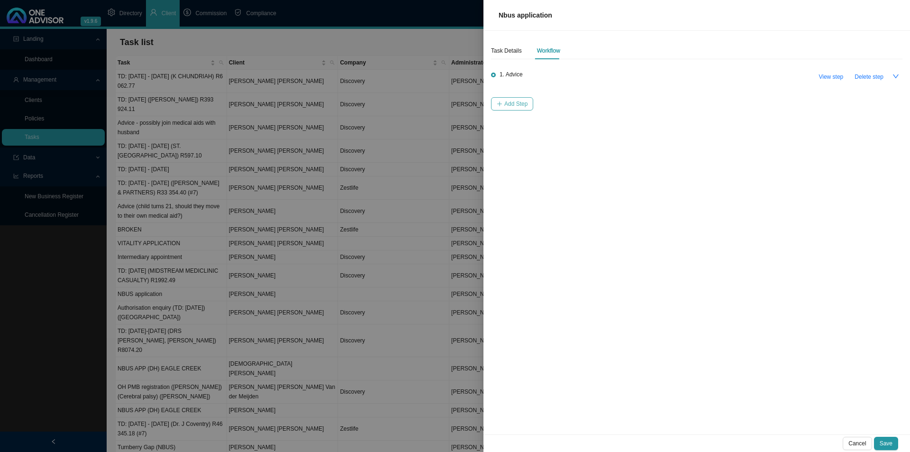
click at [517, 105] on span "Add Step" at bounding box center [516, 103] width 23 height 9
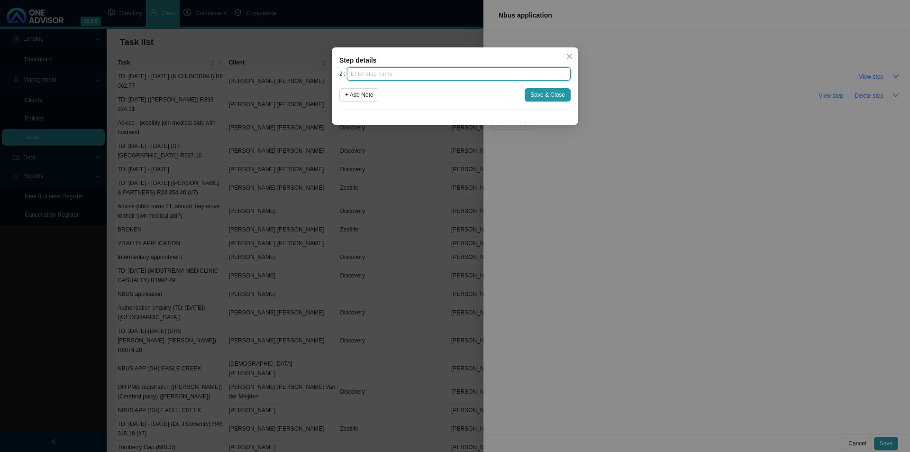
click at [393, 77] on input "text" at bounding box center [459, 73] width 224 height 13
click at [573, 53] on button "Close" at bounding box center [569, 56] width 13 height 13
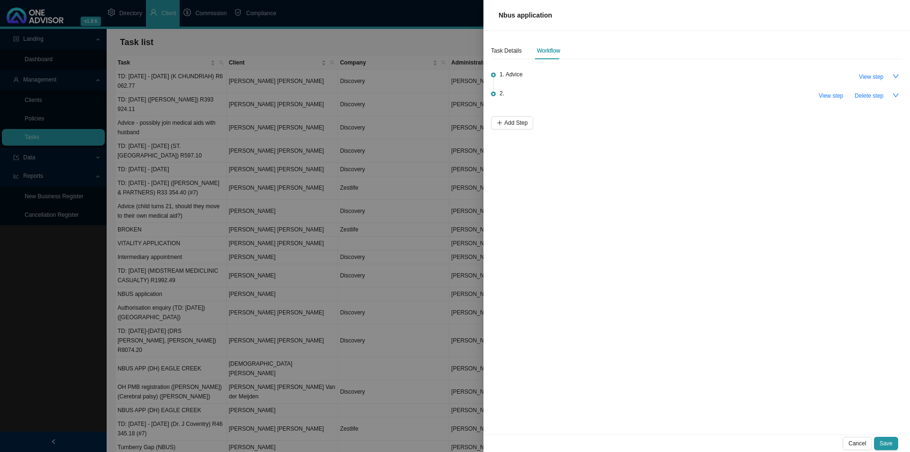
drag, startPoint x: 535, startPoint y: 72, endPoint x: 868, endPoint y: 73, distance: 332.9
click at [721, 72] on div "1. Advice View step" at bounding box center [701, 76] width 403 height 14
click at [721, 77] on span "View step" at bounding box center [871, 76] width 25 height 9
type input "Advice"
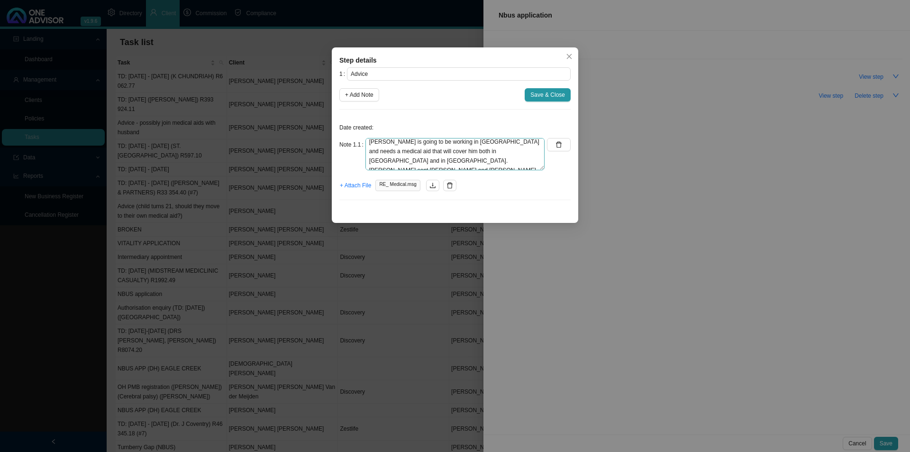
scroll to position [19, 0]
click at [359, 95] on span "+ Add Note" at bounding box center [359, 94] width 28 height 9
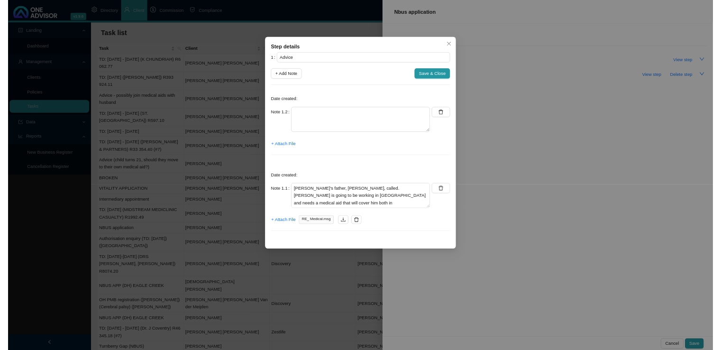
scroll to position [0, 0]
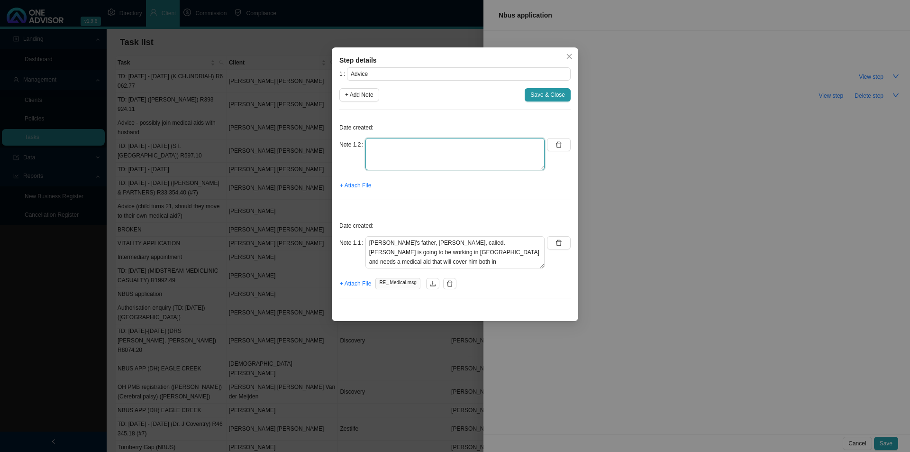
click at [381, 150] on textarea at bounding box center [455, 154] width 179 height 32
type textarea "[DATE] - [PERSON_NAME] emailed with some questions regarding waiting periods an…"
click at [363, 181] on span "+ Attach File" at bounding box center [355, 185] width 31 height 9
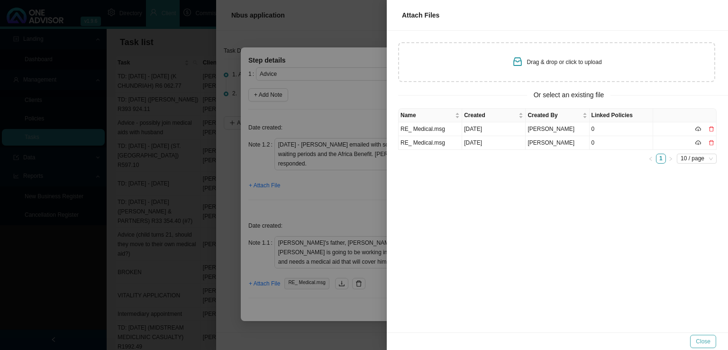
click at [704, 340] on span "Close" at bounding box center [703, 341] width 15 height 9
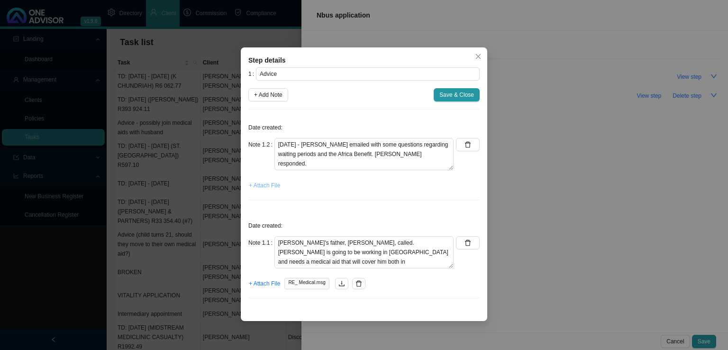
click at [268, 184] on span "+ Attach File" at bounding box center [264, 185] width 31 height 9
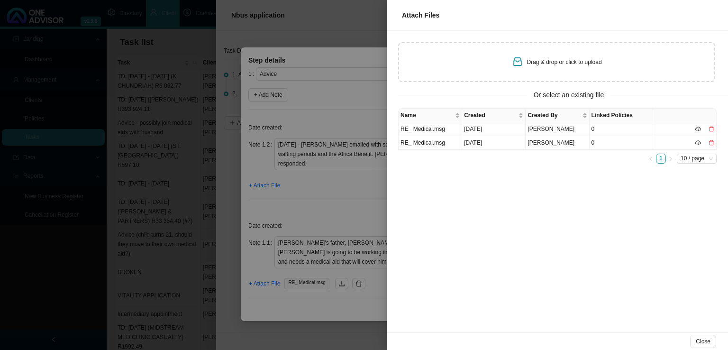
click at [305, 191] on div at bounding box center [364, 175] width 728 height 350
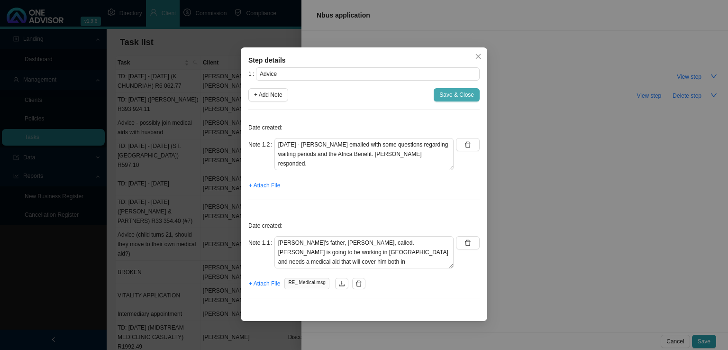
click at [459, 90] on span "Save & Close" at bounding box center [457, 94] width 35 height 9
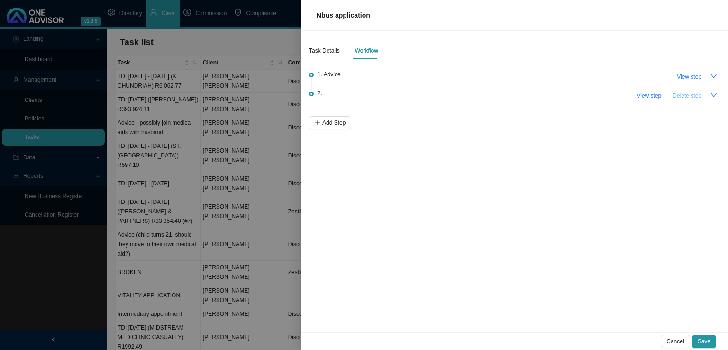
click at [691, 92] on span "Delete step" at bounding box center [687, 95] width 29 height 9
click at [711, 338] on button "Save" at bounding box center [704, 341] width 24 height 13
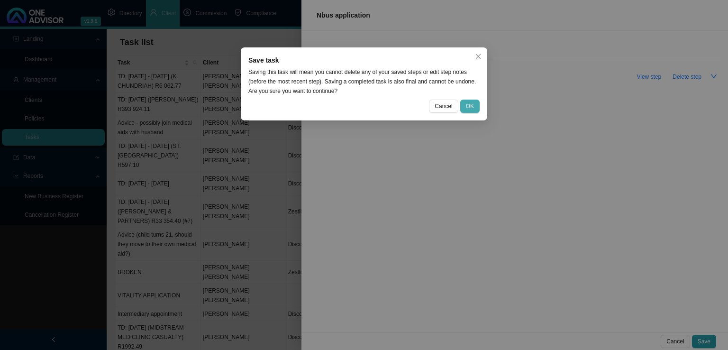
click at [472, 103] on span "OK" at bounding box center [470, 105] width 8 height 9
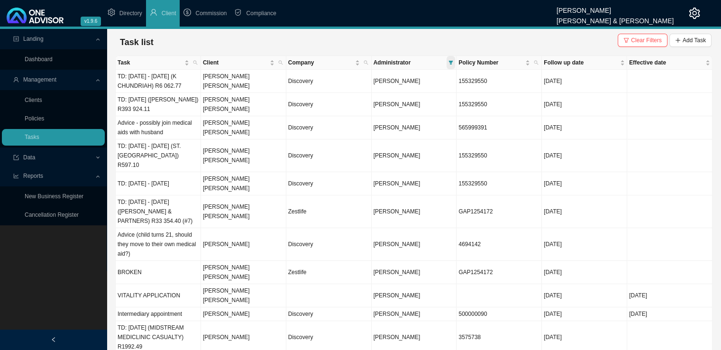
click at [451, 59] on span at bounding box center [451, 62] width 9 height 13
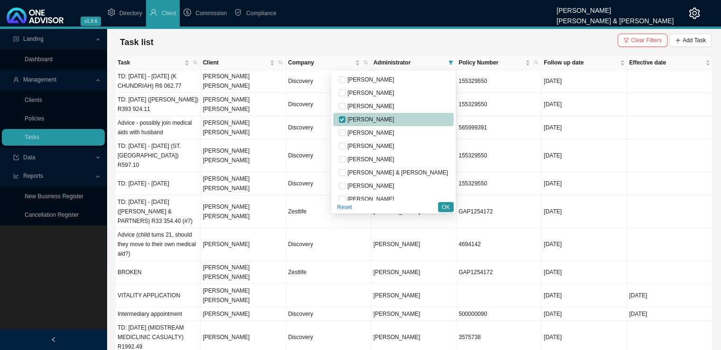
click at [394, 120] on span "[PERSON_NAME]" at bounding box center [370, 119] width 49 height 7
checkbox input "false"
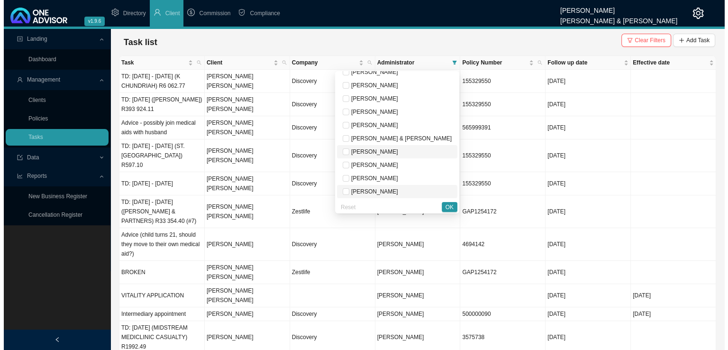
scroll to position [47, 0]
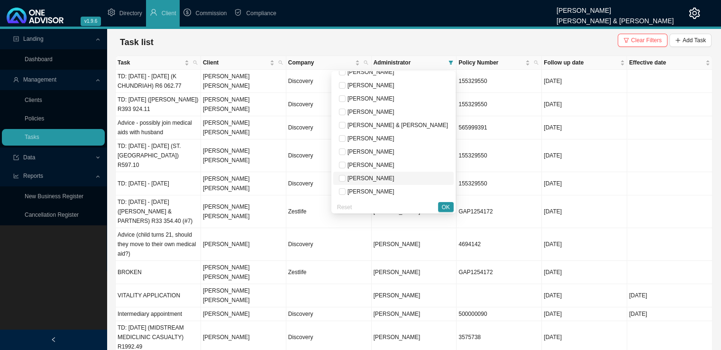
click at [394, 175] on span "[PERSON_NAME]" at bounding box center [370, 178] width 49 height 7
checkbox input "true"
click at [446, 205] on span "OK" at bounding box center [446, 206] width 8 height 9
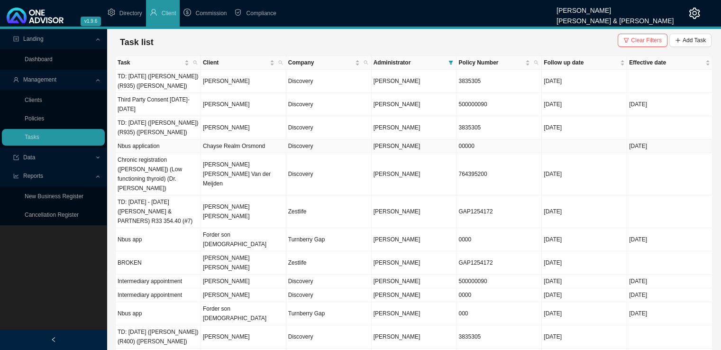
click at [234, 148] on td "Chayse Realm Orsmond" at bounding box center [243, 146] width 85 height 14
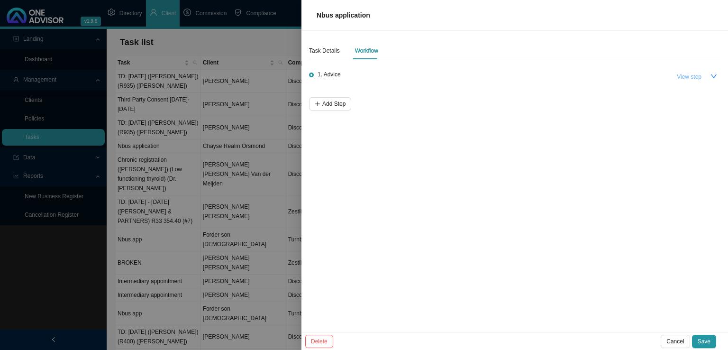
click at [685, 82] on button "View step" at bounding box center [689, 76] width 36 height 13
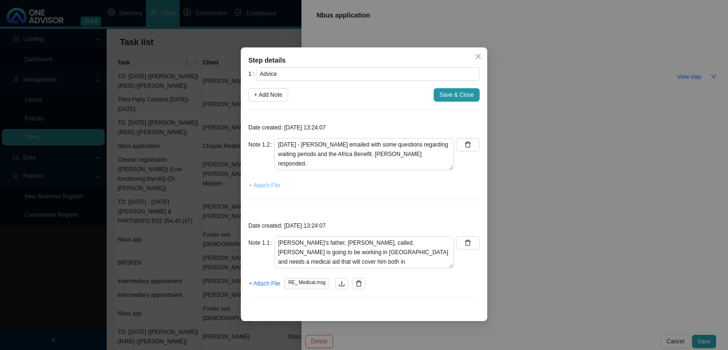
click at [275, 186] on span "+ Attach File" at bounding box center [264, 185] width 31 height 9
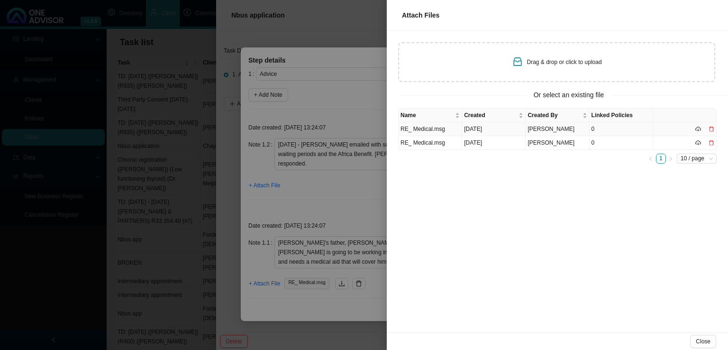
click at [436, 128] on td "RE_ Medical.msg" at bounding box center [431, 129] width 64 height 14
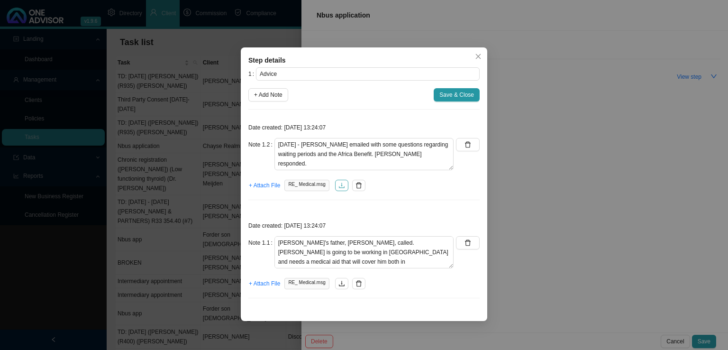
click at [339, 185] on icon "download" at bounding box center [342, 185] width 6 height 5
click at [453, 95] on span "Save & Close" at bounding box center [457, 94] width 35 height 9
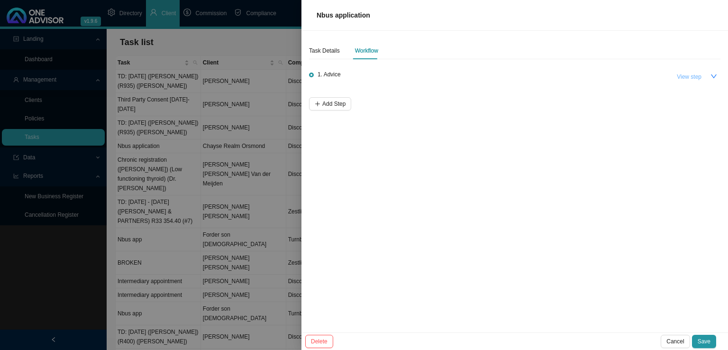
click at [690, 78] on span "View step" at bounding box center [689, 76] width 25 height 9
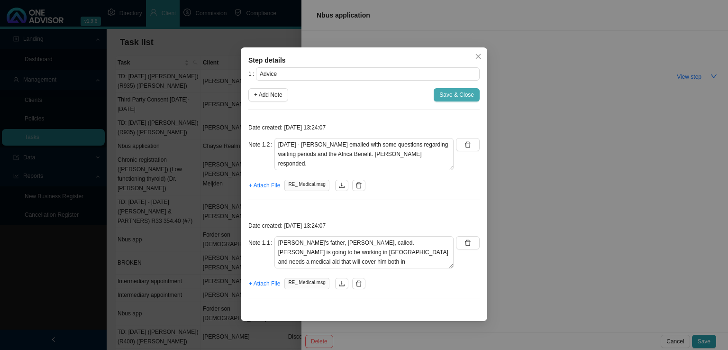
click at [459, 92] on span "Save & Close" at bounding box center [457, 94] width 35 height 9
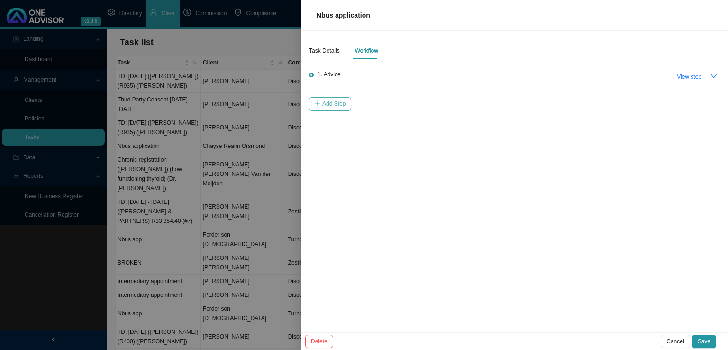
click at [342, 109] on button "Add Step" at bounding box center [330, 103] width 42 height 13
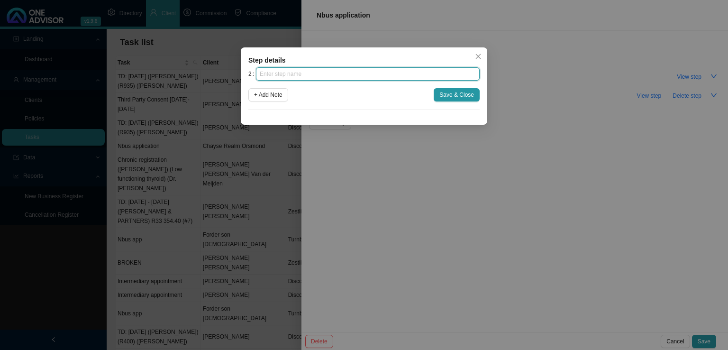
click at [334, 72] on input "text" at bounding box center [368, 73] width 224 height 13
type input "Paperwork"
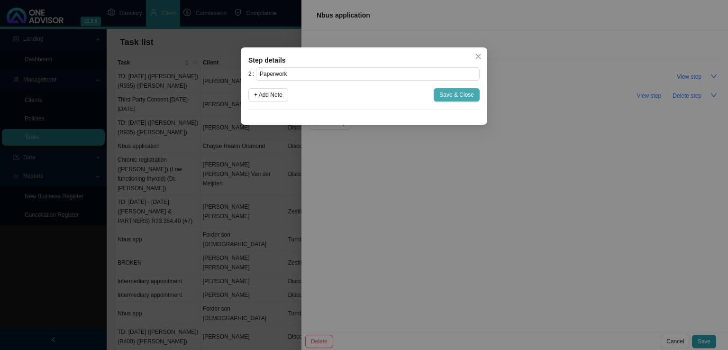
click at [465, 95] on span "Save & Close" at bounding box center [457, 94] width 35 height 9
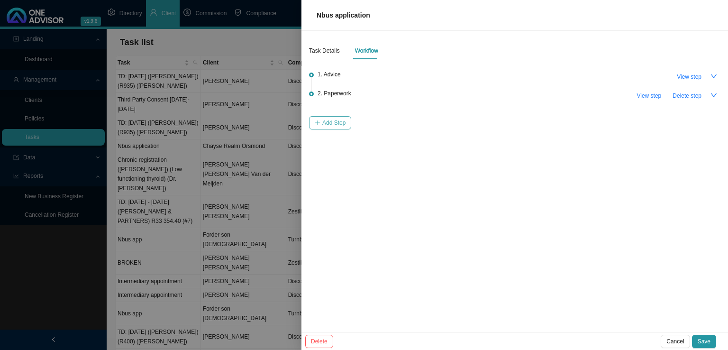
click at [336, 122] on span "Add Step" at bounding box center [333, 122] width 23 height 9
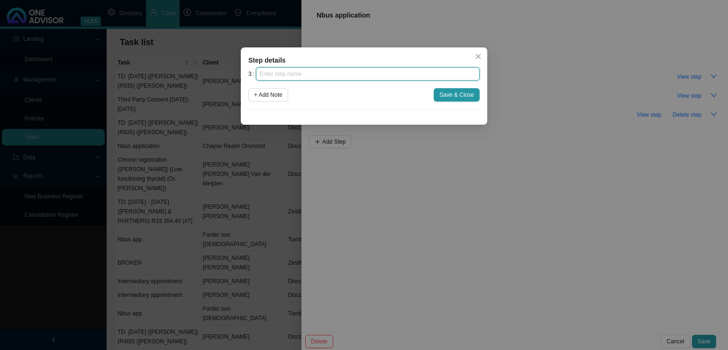
click at [337, 76] on input "text" at bounding box center [368, 73] width 224 height 13
type input "Submission"
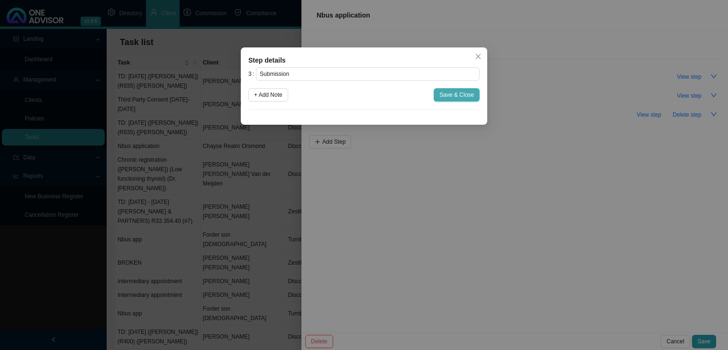
click at [457, 94] on span "Save & Close" at bounding box center [457, 94] width 35 height 9
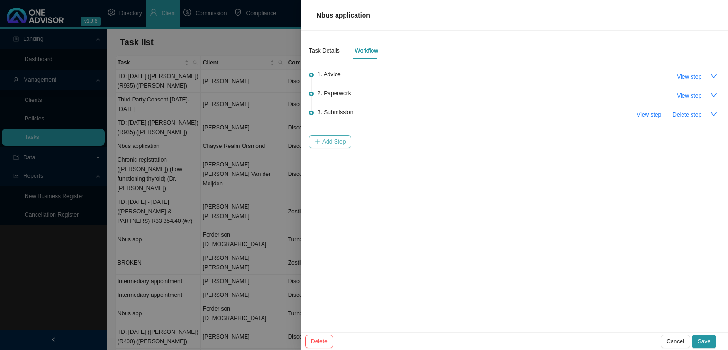
click at [327, 137] on span "Add Step" at bounding box center [333, 141] width 23 height 9
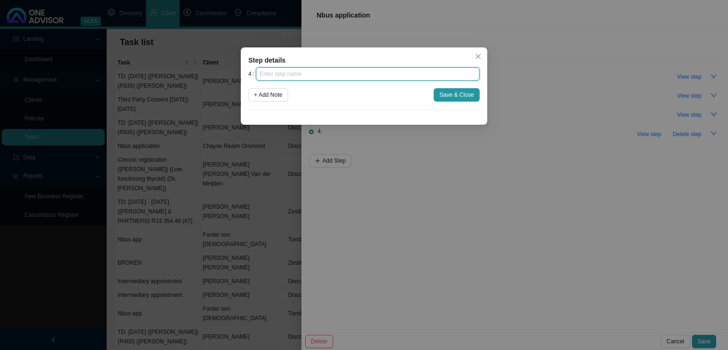
click at [325, 73] on input "text" at bounding box center [368, 73] width 224 height 13
type input "Confirmation of works done"
click at [446, 95] on button "Save & Close" at bounding box center [457, 94] width 46 height 13
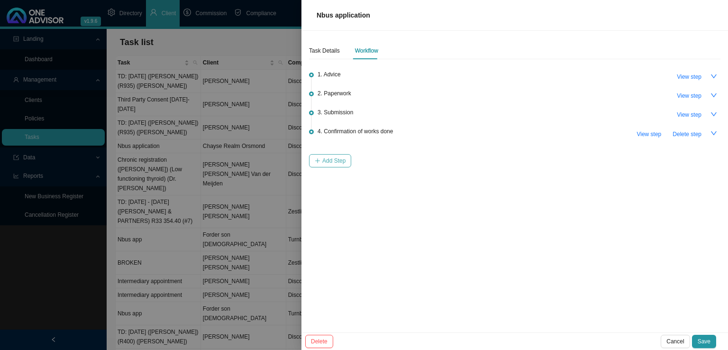
click at [322, 160] on span "Add Step" at bounding box center [333, 160] width 23 height 9
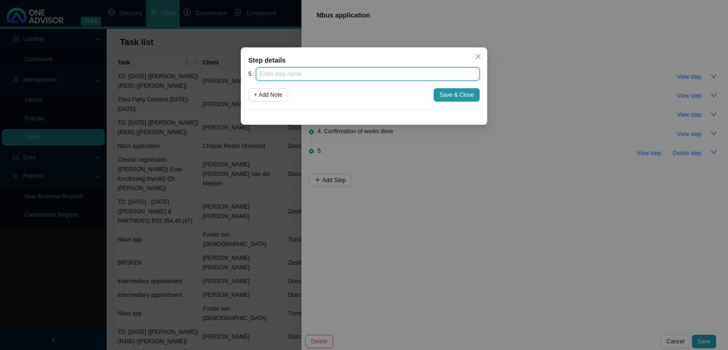
click at [328, 78] on input "text" at bounding box center [368, 73] width 224 height 13
type input "Update schedule"
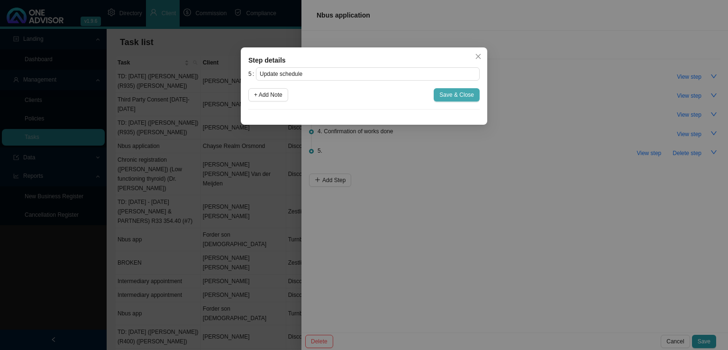
click at [465, 89] on button "Save & Close" at bounding box center [457, 94] width 46 height 13
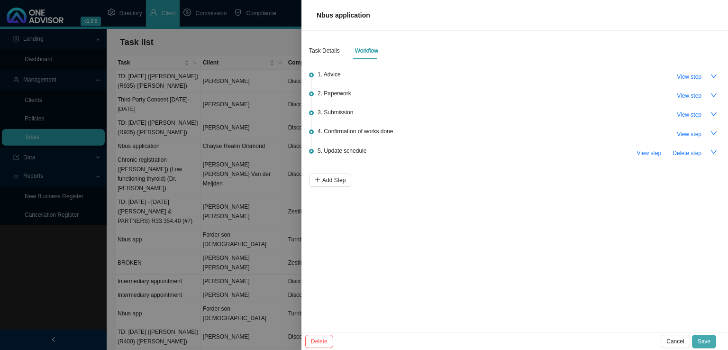
click at [702, 337] on span "Save" at bounding box center [704, 341] width 13 height 9
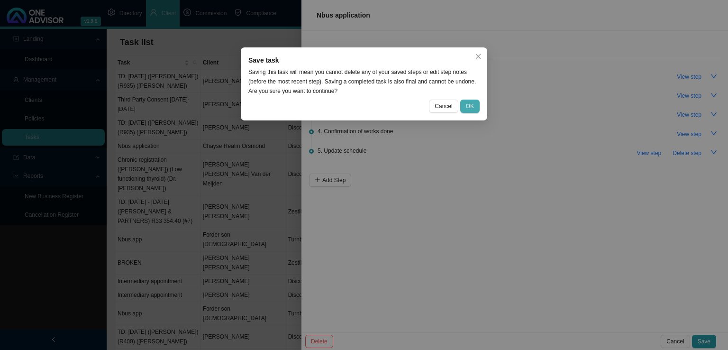
click at [476, 109] on button "OK" at bounding box center [469, 106] width 19 height 13
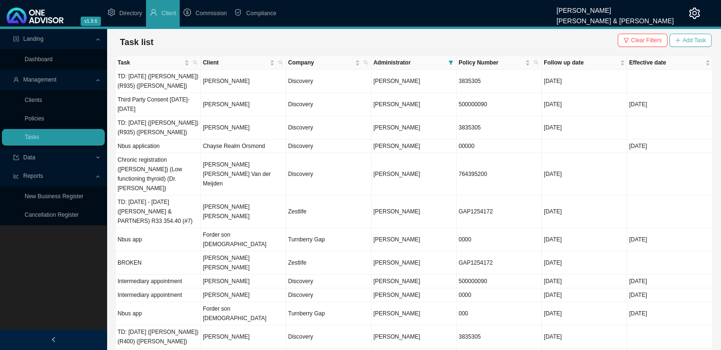
click at [684, 42] on span "Add Task" at bounding box center [694, 40] width 23 height 9
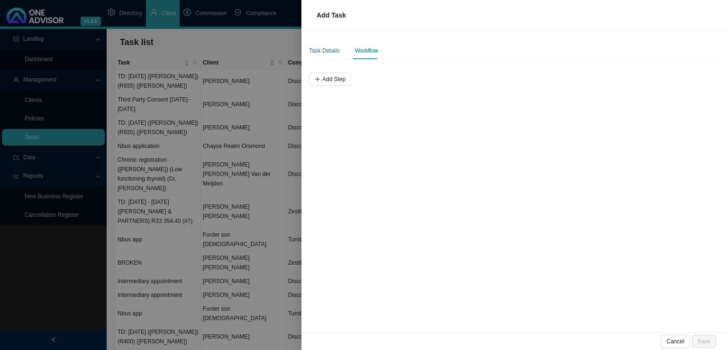
click at [324, 48] on div "Task Details" at bounding box center [324, 50] width 31 height 9
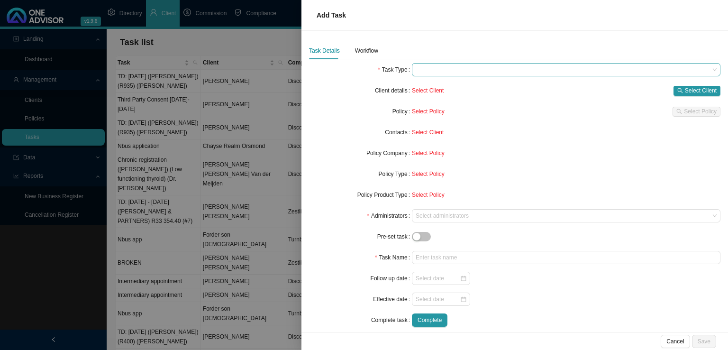
click at [434, 68] on span at bounding box center [566, 70] width 301 height 12
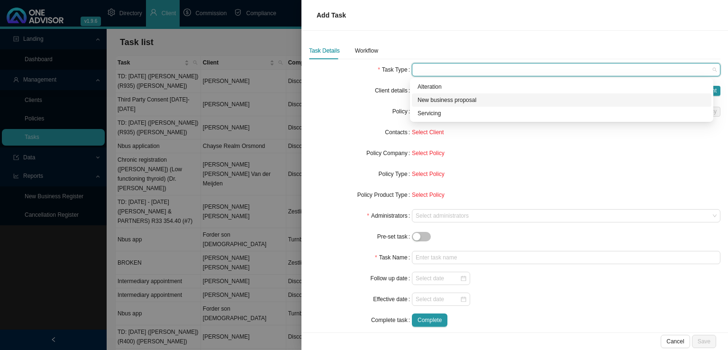
click at [456, 100] on div "New business proposal" at bounding box center [562, 99] width 288 height 9
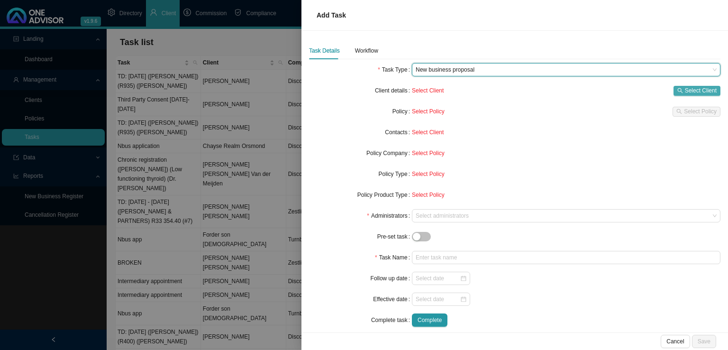
click at [696, 89] on span "Select Client" at bounding box center [701, 90] width 32 height 9
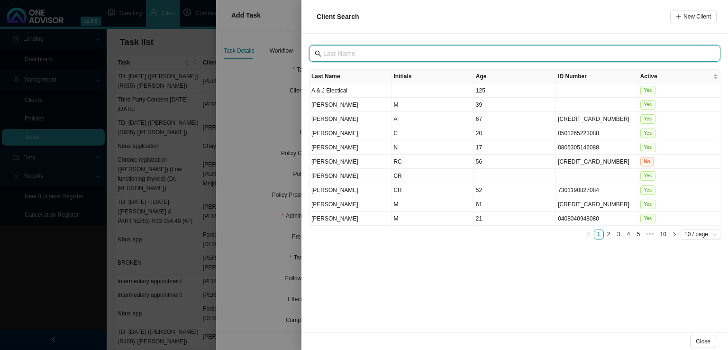
click at [399, 54] on input "text" at bounding box center [515, 53] width 385 height 10
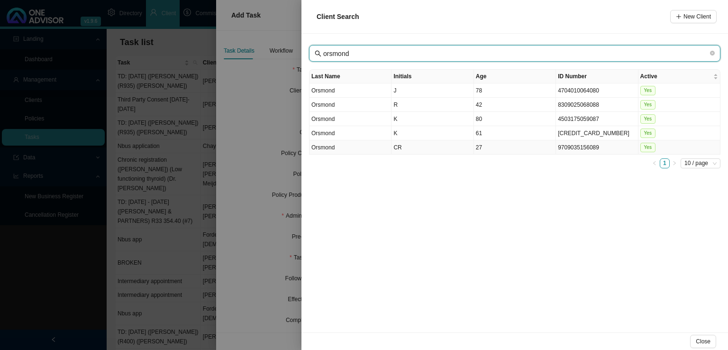
type input "orsmond"
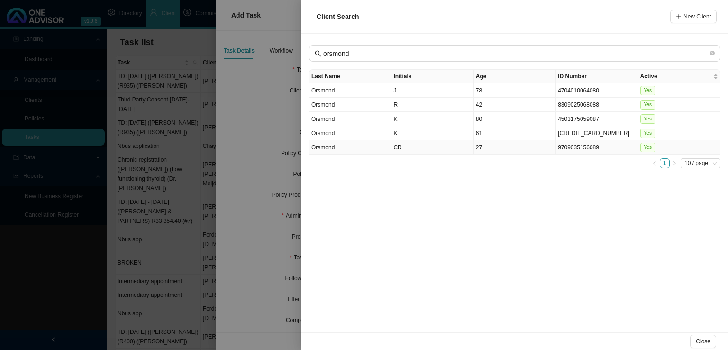
click at [418, 148] on td "CR" at bounding box center [433, 147] width 82 height 14
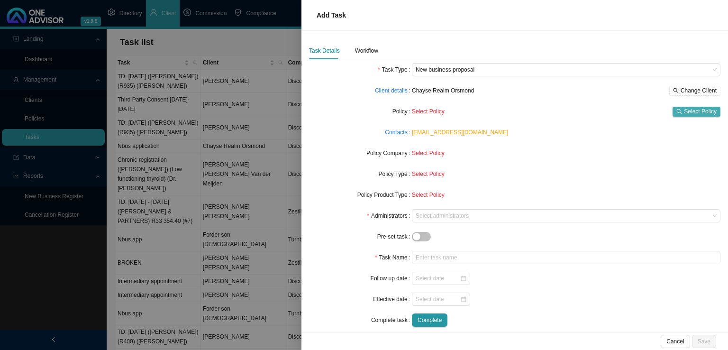
click at [684, 114] on span "Select Policy" at bounding box center [700, 111] width 33 height 9
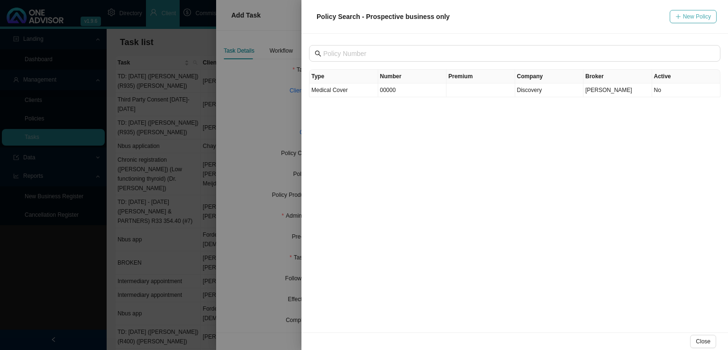
click at [694, 13] on span "New Policy" at bounding box center [697, 16] width 28 height 9
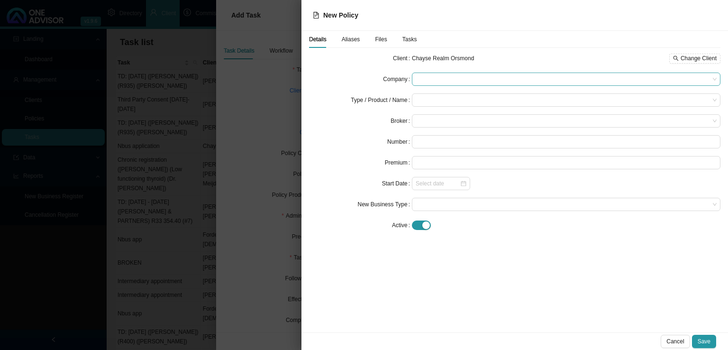
click at [448, 74] on span at bounding box center [566, 79] width 301 height 12
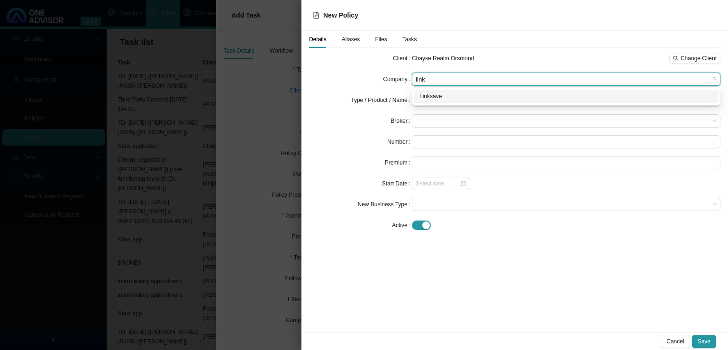
type input "links"
click at [440, 99] on div "Linksave" at bounding box center [567, 96] width 294 height 9
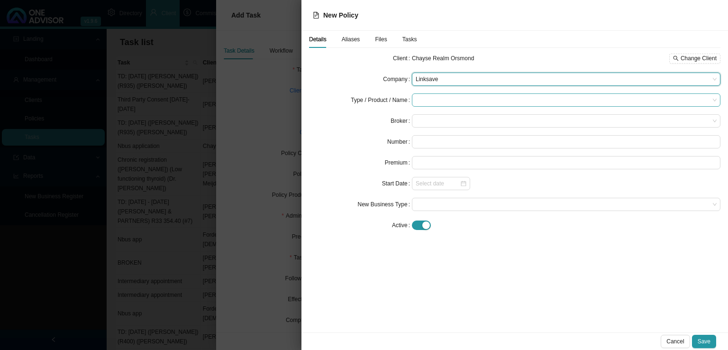
click at [445, 96] on input "search" at bounding box center [563, 100] width 294 height 12
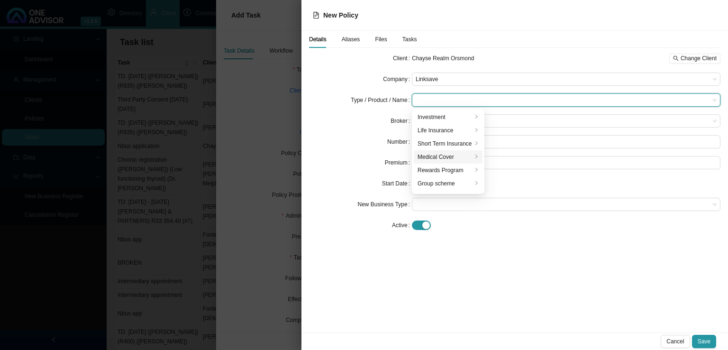
click at [442, 154] on div "Medical Cover" at bounding box center [445, 156] width 55 height 9
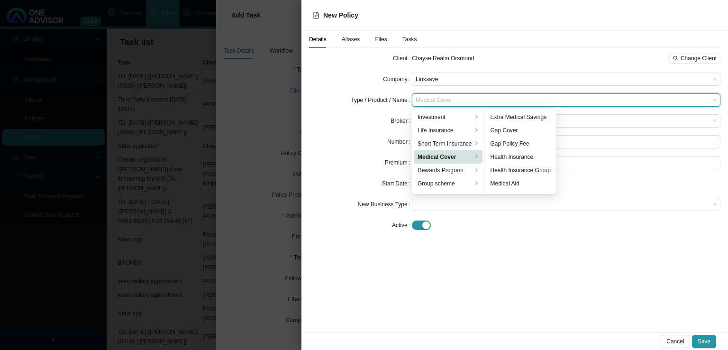
click at [517, 130] on div "Gap Cover" at bounding box center [521, 130] width 60 height 9
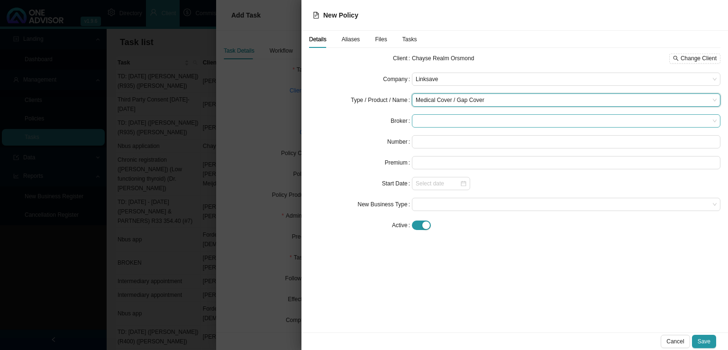
click at [440, 124] on span at bounding box center [566, 121] width 301 height 12
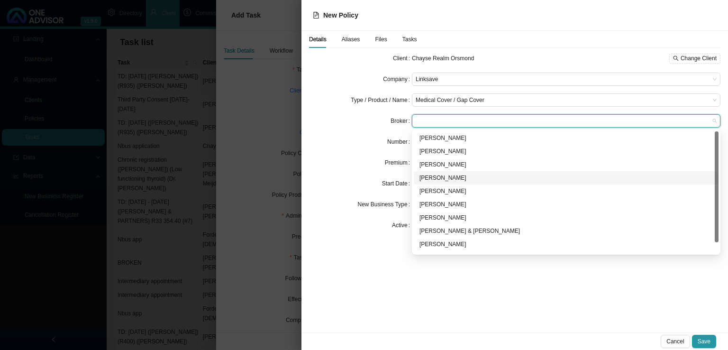
click at [450, 176] on div "[PERSON_NAME]" at bounding box center [567, 177] width 294 height 9
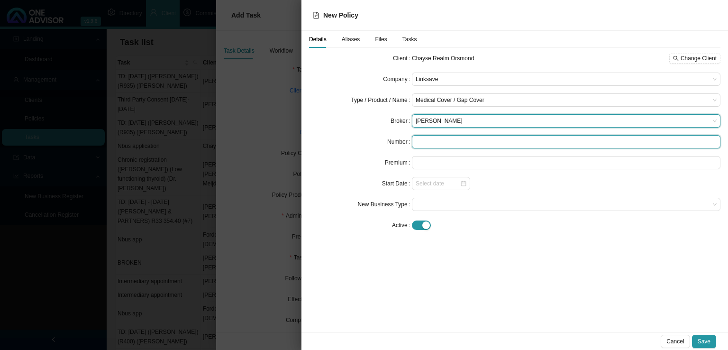
click at [429, 141] on input "text" at bounding box center [566, 141] width 309 height 13
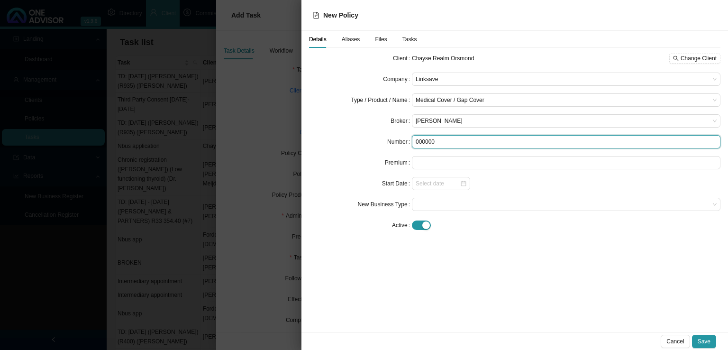
click at [418, 140] on input "000000" at bounding box center [566, 141] width 309 height 13
click at [429, 205] on span at bounding box center [566, 204] width 301 height 12
type input "LS000000"
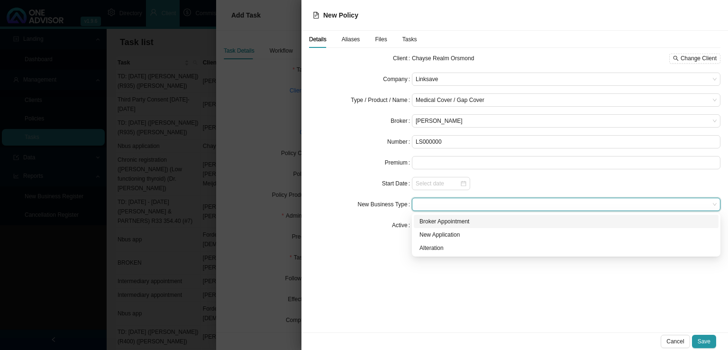
click at [379, 283] on div "Details Aliases Files Tasks Client Chayse Realm Orsmond Change Client Company L…" at bounding box center [515, 182] width 427 height 302
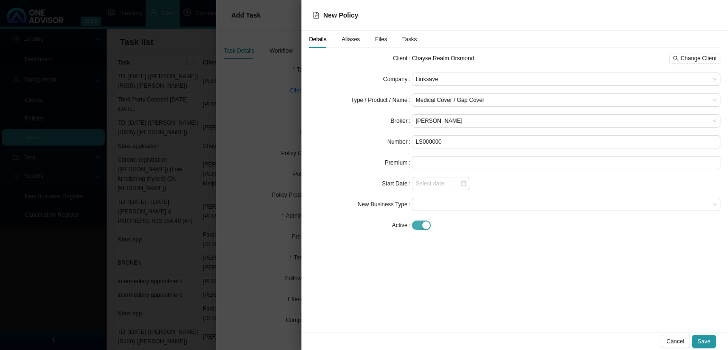
click at [423, 224] on div "button" at bounding box center [426, 225] width 8 height 8
click at [434, 266] on span at bounding box center [566, 267] width 301 height 12
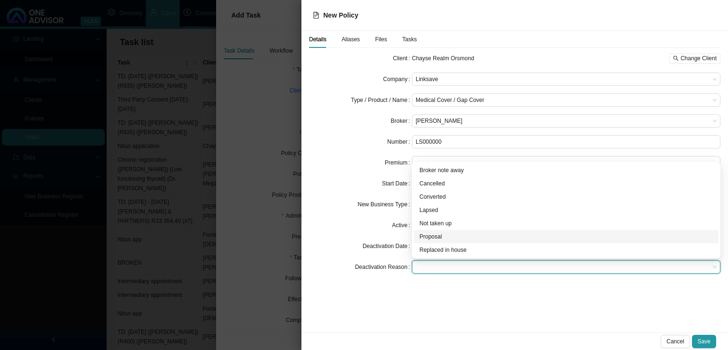
click at [439, 236] on div "Proposal" at bounding box center [567, 236] width 294 height 9
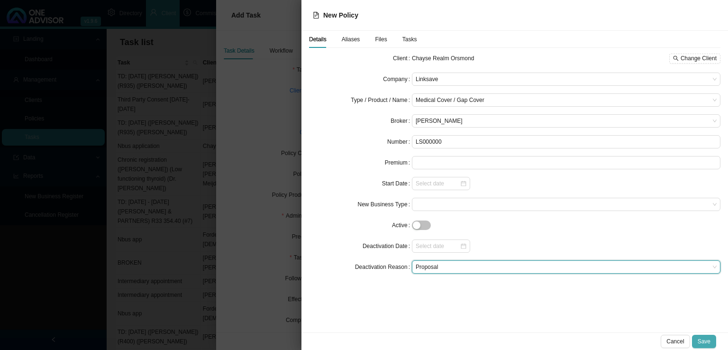
click at [708, 342] on span "Save" at bounding box center [704, 341] width 13 height 9
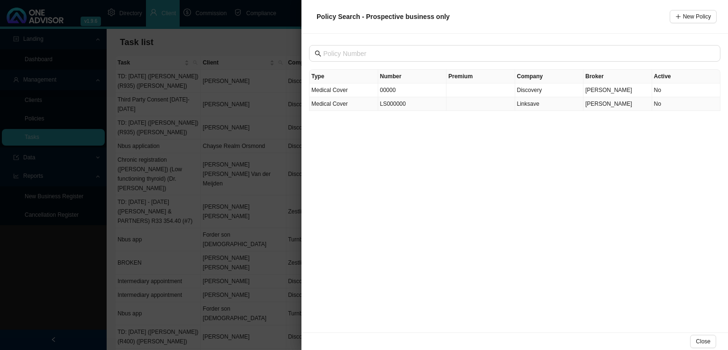
click at [429, 107] on td "LS000000" at bounding box center [412, 104] width 69 height 14
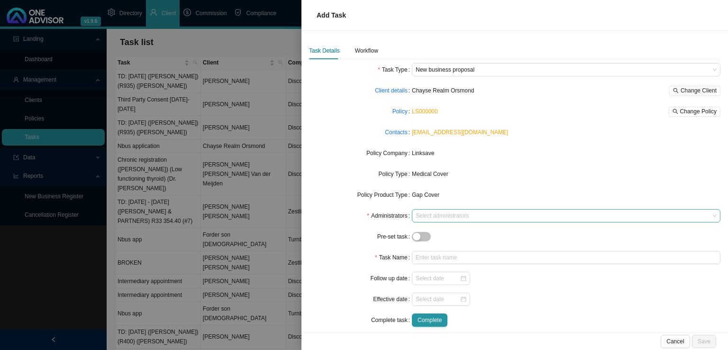
click at [439, 218] on div at bounding box center [562, 215] width 296 height 7
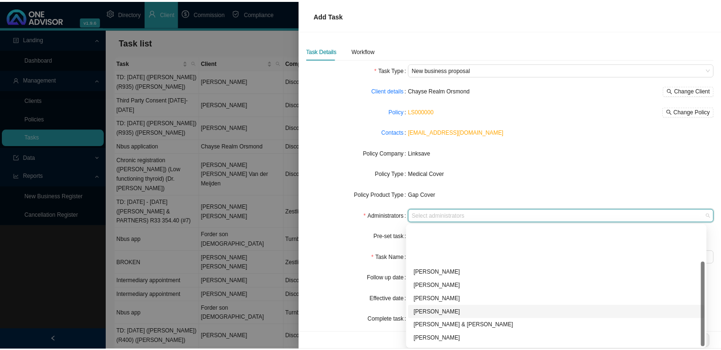
scroll to position [51, 0]
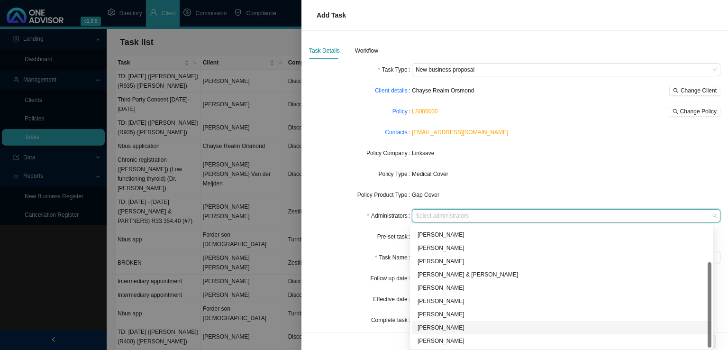
click at [451, 324] on div "[PERSON_NAME]" at bounding box center [562, 327] width 288 height 9
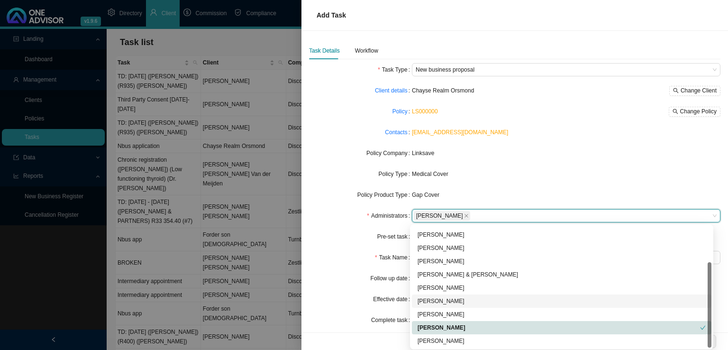
click at [354, 258] on div "Task Name" at bounding box center [360, 257] width 103 height 13
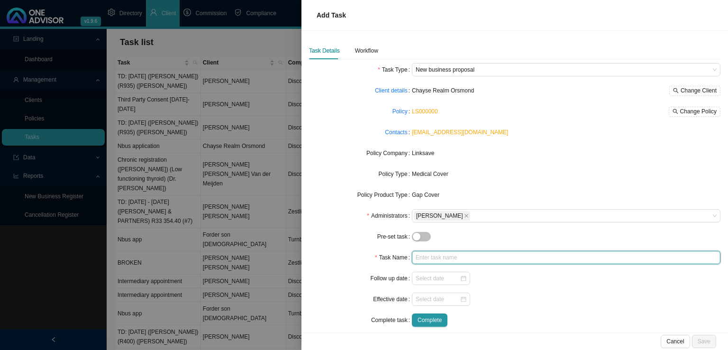
click at [454, 263] on input "text" at bounding box center [566, 257] width 309 height 13
type input "Nbus app"
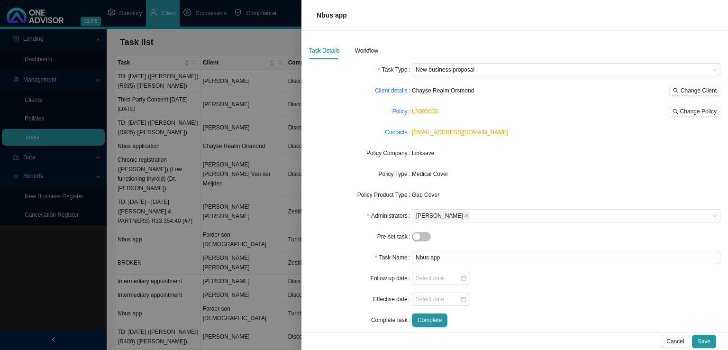
click at [549, 299] on div at bounding box center [566, 299] width 309 height 13
click at [442, 299] on input at bounding box center [438, 298] width 44 height 9
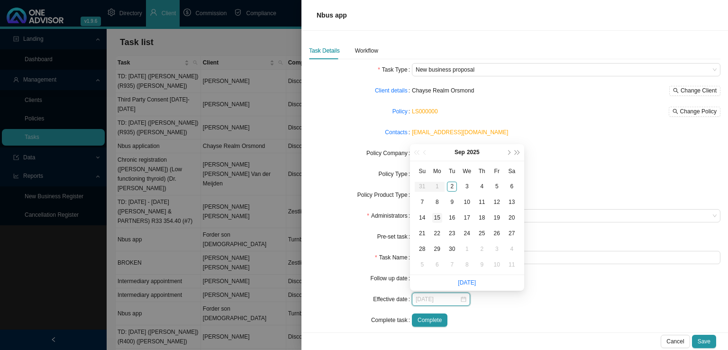
type input "[DATE]"
click at [453, 188] on div "2" at bounding box center [452, 187] width 10 height 10
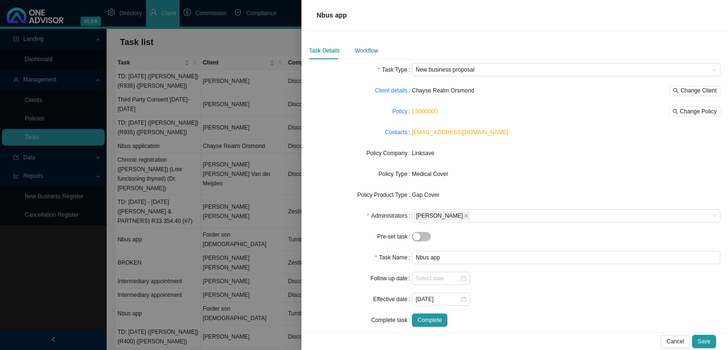
click at [366, 51] on div "Workflow" at bounding box center [366, 50] width 23 height 9
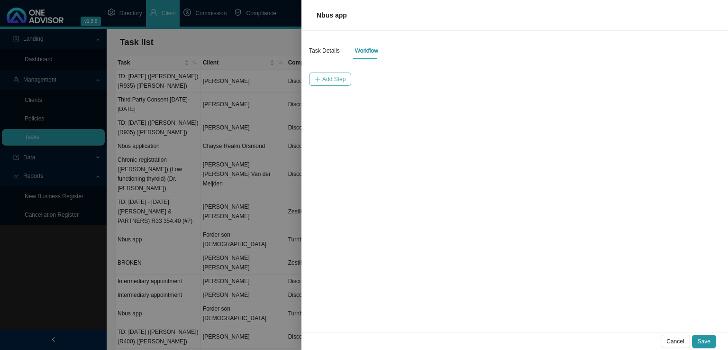
click at [326, 80] on span "Add Step" at bounding box center [333, 78] width 23 height 9
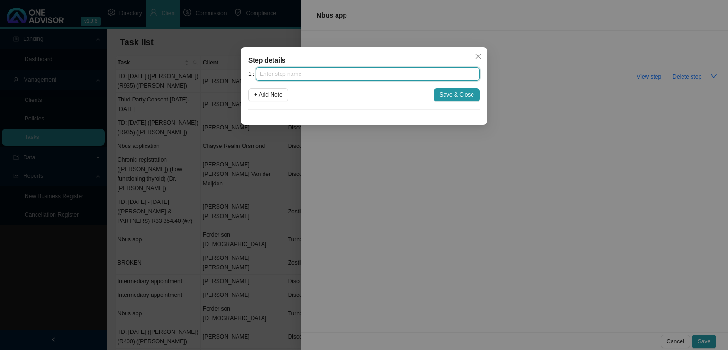
click at [329, 73] on input "text" at bounding box center [368, 73] width 224 height 13
type input "Advice"
click at [279, 103] on div "1 Advice + Add Note Save & Close" at bounding box center [363, 88] width 231 height 42
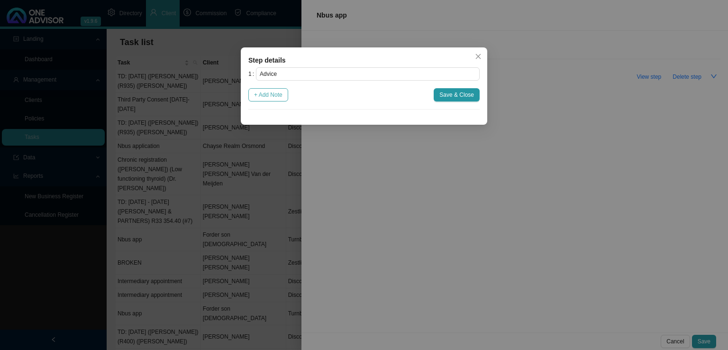
click at [280, 99] on span "+ Add Note" at bounding box center [268, 94] width 28 height 9
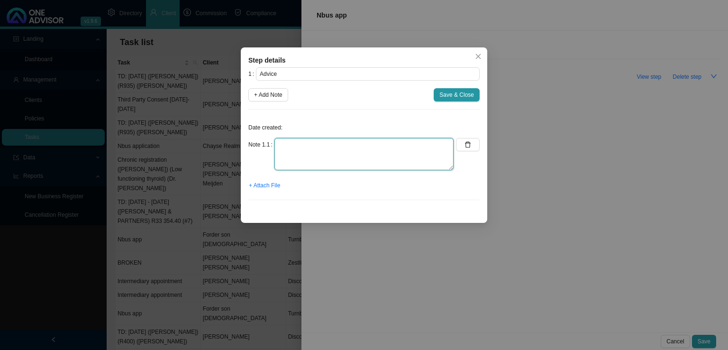
click at [279, 141] on textarea at bounding box center [364, 154] width 179 height 32
click at [305, 147] on textarea at bounding box center [364, 154] width 179 height 32
type textarea "Jo emailed [PERSON_NAME] and [PERSON_NAME] a summary of the conversation and th…"
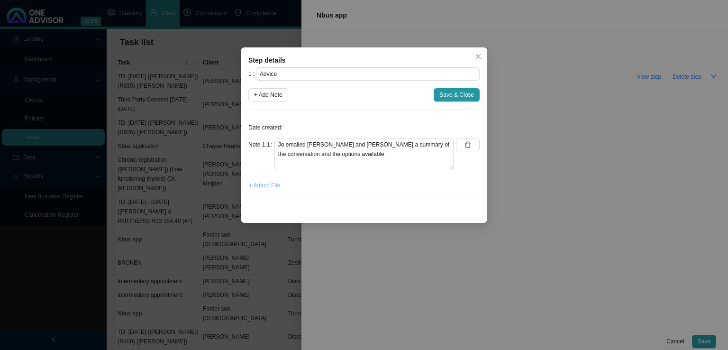
click at [277, 181] on span "+ Attach File" at bounding box center [264, 185] width 31 height 9
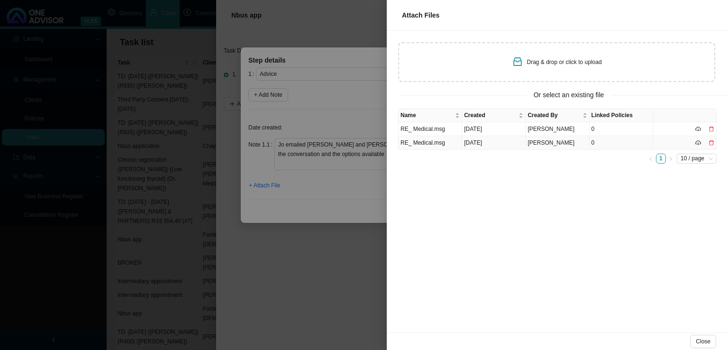
click at [488, 142] on td "[DATE]" at bounding box center [494, 143] width 64 height 14
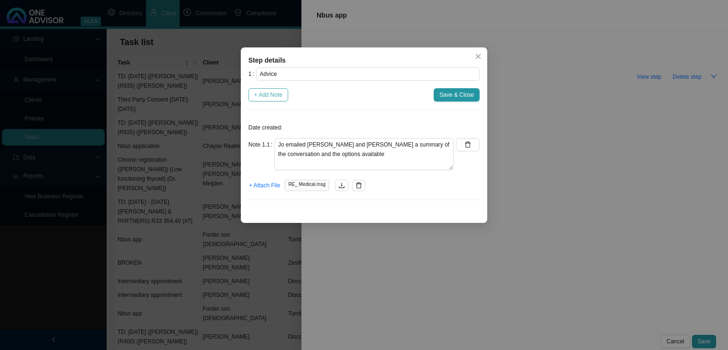
click at [263, 94] on span "+ Add Note" at bounding box center [268, 94] width 28 height 9
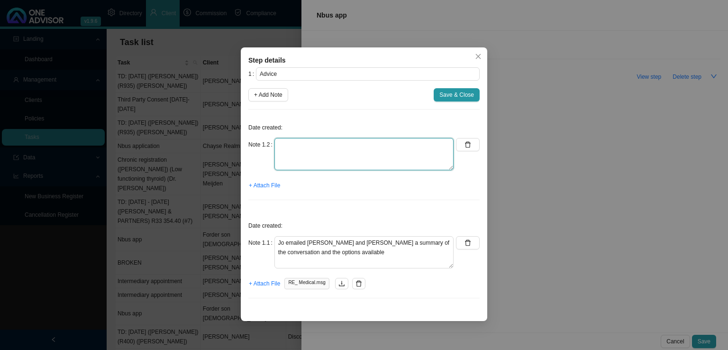
click at [303, 154] on textarea at bounding box center [364, 154] width 179 height 32
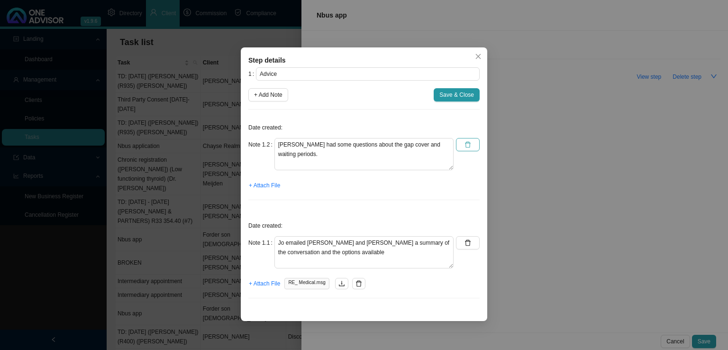
click at [465, 141] on icon "delete" at bounding box center [468, 144] width 7 height 7
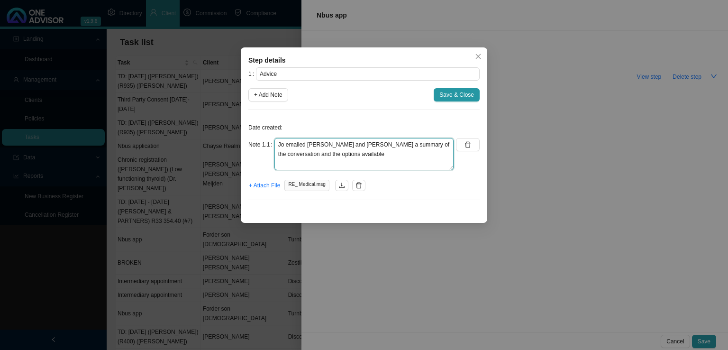
click at [344, 156] on textarea "Jo emailed [PERSON_NAME] and [PERSON_NAME] a summary of the conversation and th…" at bounding box center [364, 154] width 179 height 32
type textarea "Jo emailed [PERSON_NAME] and [PERSON_NAME] a summary of the conversation and th…"
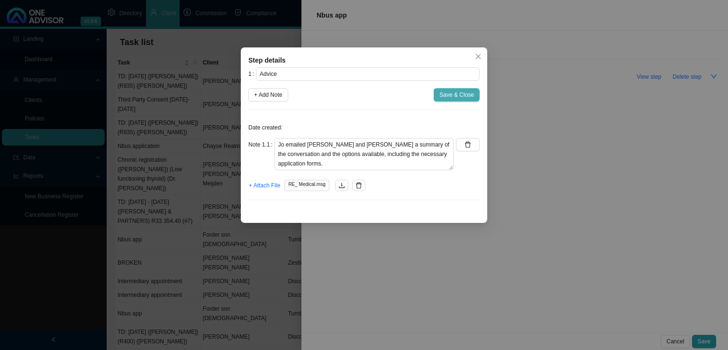
click at [452, 90] on span "Save & Close" at bounding box center [457, 94] width 35 height 9
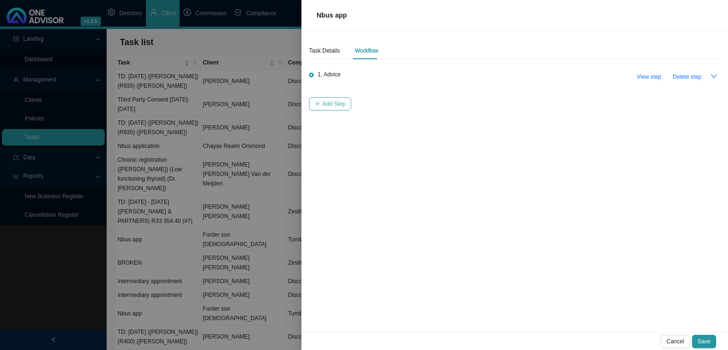
click at [333, 101] on span "Add Step" at bounding box center [333, 103] width 23 height 9
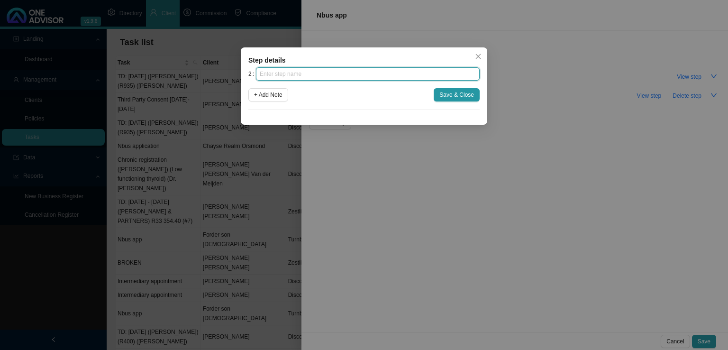
click at [330, 74] on input "text" at bounding box center [368, 73] width 224 height 13
type input "Paperwork"
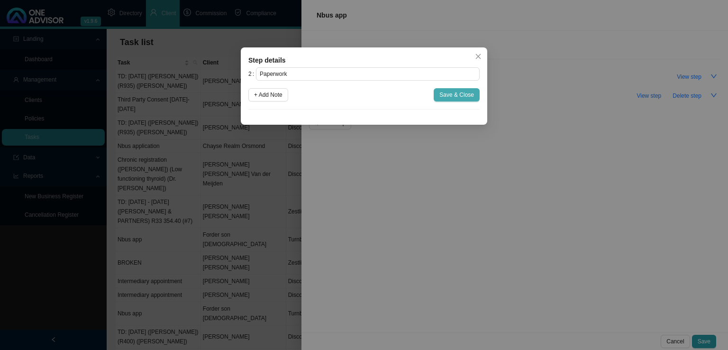
click at [449, 91] on span "Save & Close" at bounding box center [457, 94] width 35 height 9
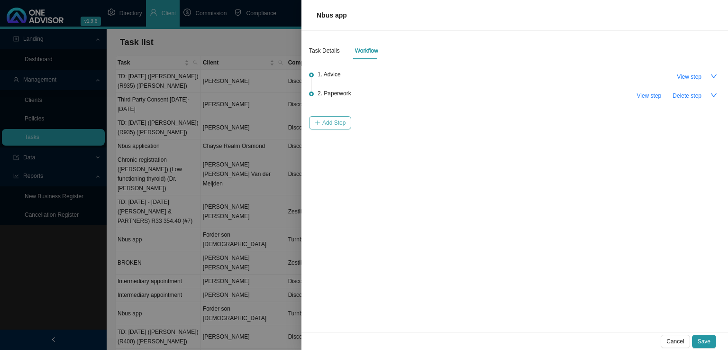
click at [331, 122] on span "Add Step" at bounding box center [333, 122] width 23 height 9
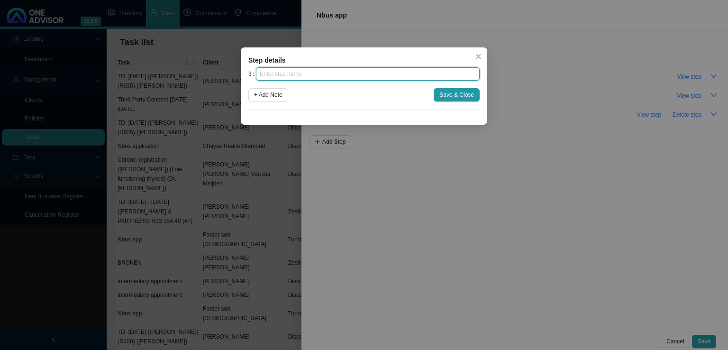
click at [325, 74] on input "text" at bounding box center [368, 73] width 224 height 13
type input "Submission"
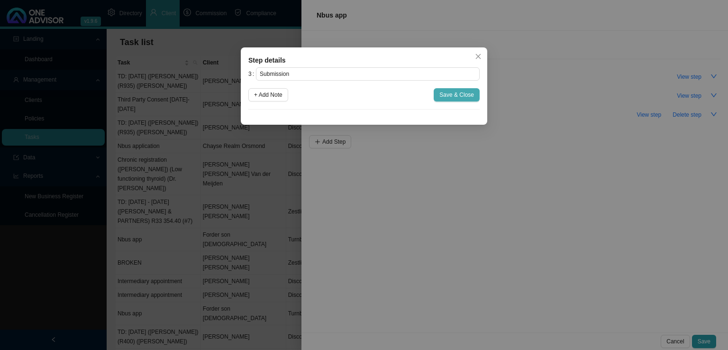
click at [454, 97] on span "Save & Close" at bounding box center [457, 94] width 35 height 9
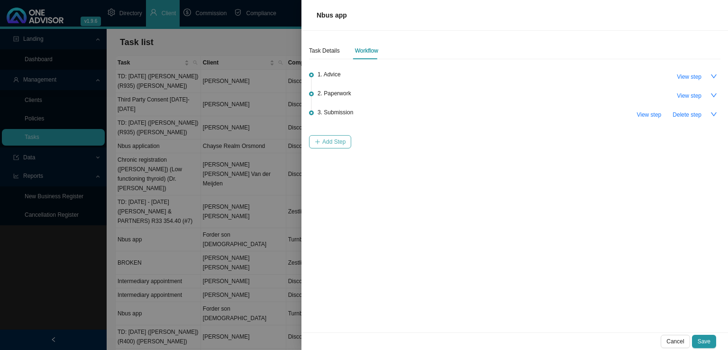
click at [321, 141] on button "Add Step" at bounding box center [330, 141] width 42 height 13
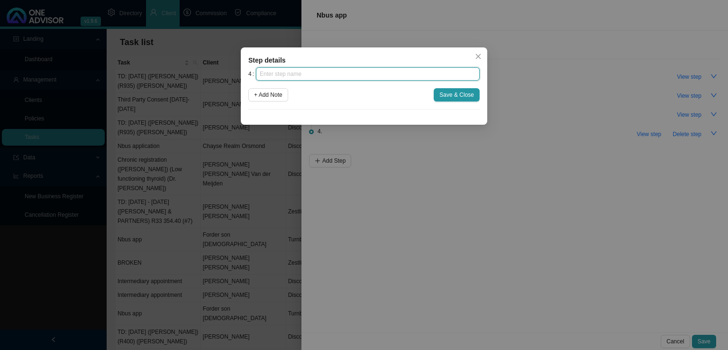
click at [284, 79] on input "text" at bounding box center [368, 73] width 224 height 13
type input "Confirmation of works done"
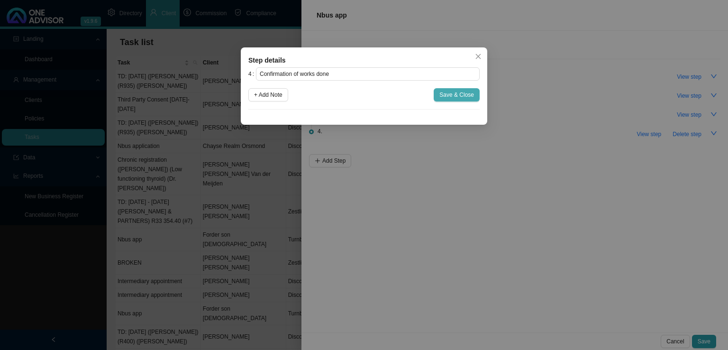
click at [459, 96] on span "Save & Close" at bounding box center [457, 94] width 35 height 9
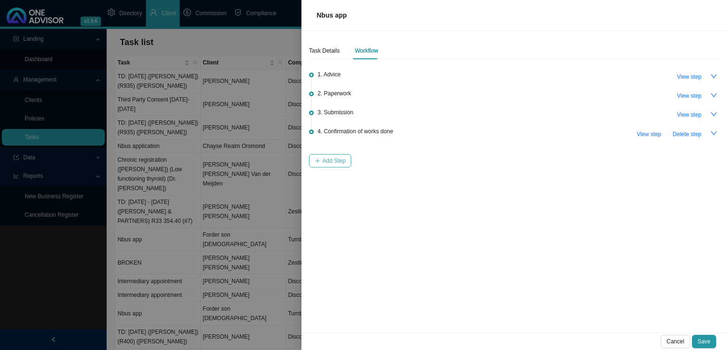
click at [326, 163] on span "Add Step" at bounding box center [333, 160] width 23 height 9
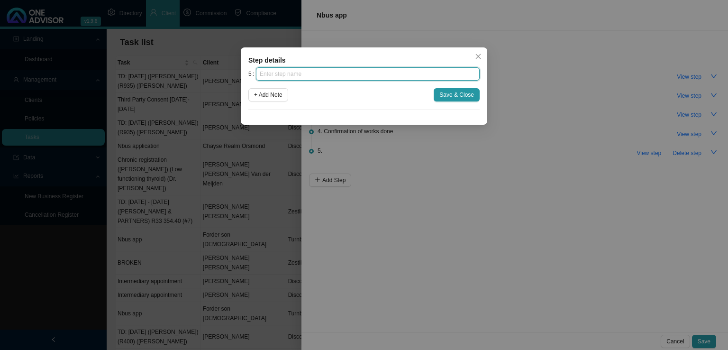
click at [289, 78] on input "text" at bounding box center [368, 73] width 224 height 13
type input "u"
type input "Update schedule"
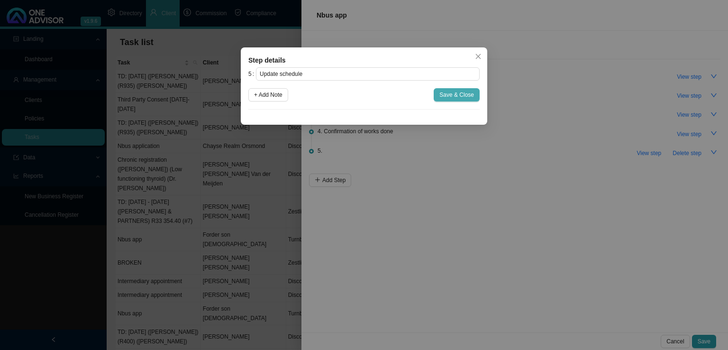
click at [445, 93] on span "Save & Close" at bounding box center [457, 94] width 35 height 9
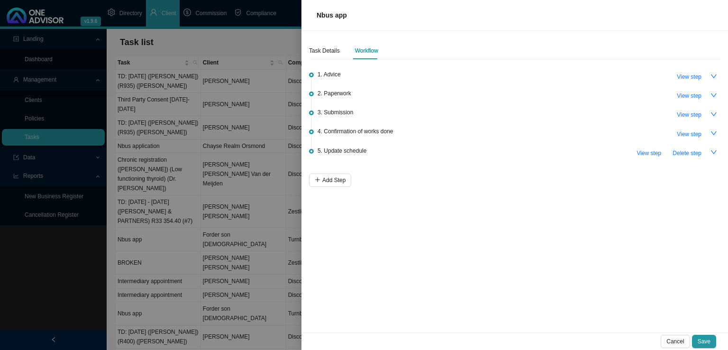
drag, startPoint x: 704, startPoint y: 336, endPoint x: 702, endPoint y: 348, distance: 12.1
click at [705, 337] on span "Save" at bounding box center [704, 341] width 13 height 9
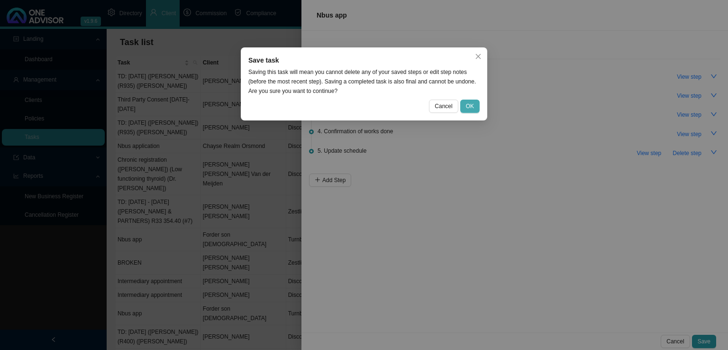
click at [473, 101] on button "OK" at bounding box center [469, 106] width 19 height 13
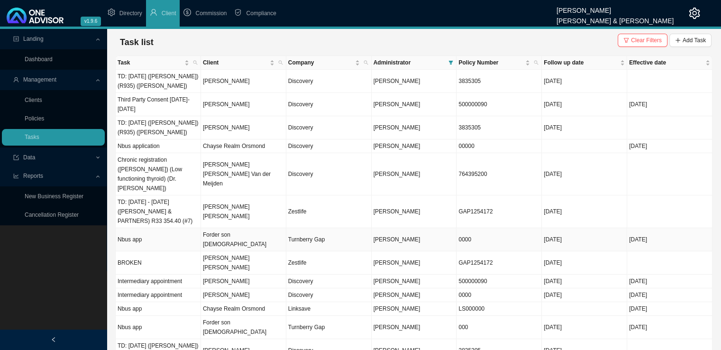
click at [166, 228] on td "Nbus app" at bounding box center [158, 239] width 85 height 23
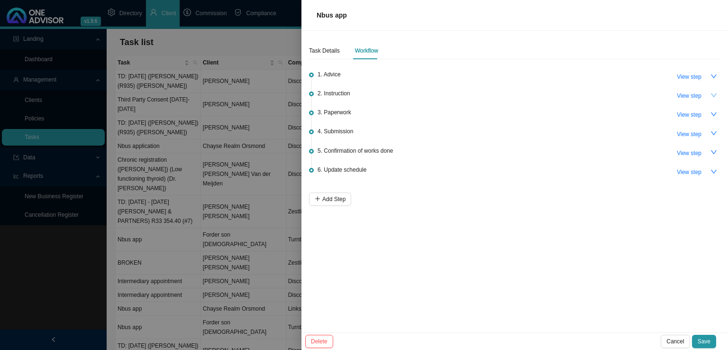
click at [715, 93] on icon "down" at bounding box center [714, 95] width 7 height 7
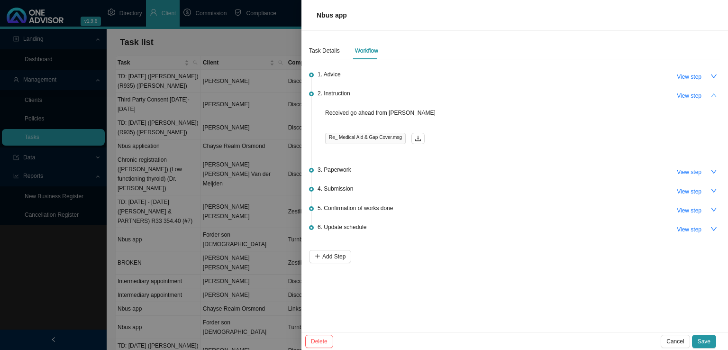
click at [715, 93] on icon "up" at bounding box center [714, 95] width 7 height 7
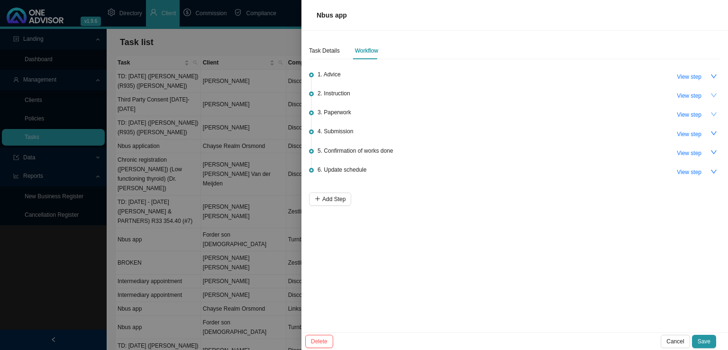
click at [715, 114] on icon "down" at bounding box center [714, 114] width 6 height 4
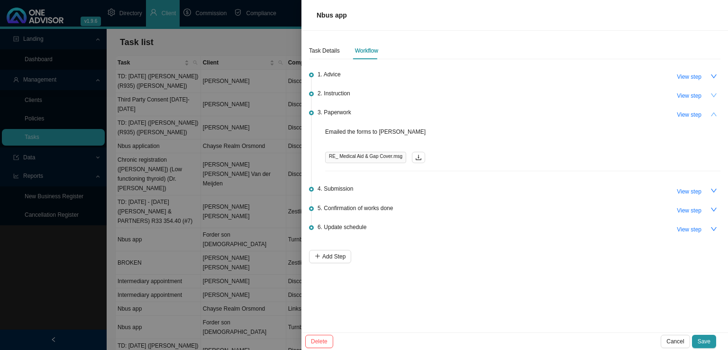
click at [715, 114] on icon "up" at bounding box center [714, 114] width 6 height 4
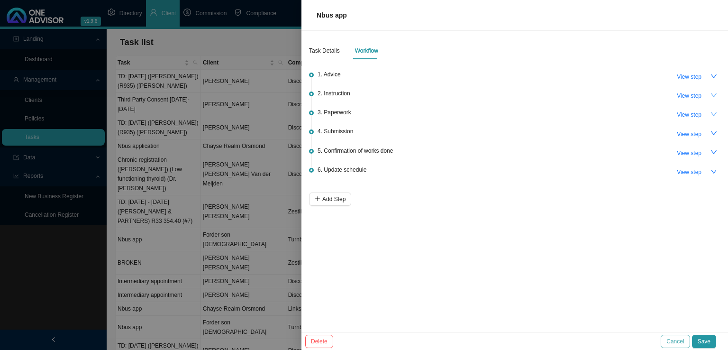
drag, startPoint x: 676, startPoint y: 334, endPoint x: 677, endPoint y: 339, distance: 5.3
click at [677, 339] on div "Delete Cancel Save" at bounding box center [515, 341] width 427 height 18
click at [676, 339] on span "Cancel" at bounding box center [676, 341] width 18 height 9
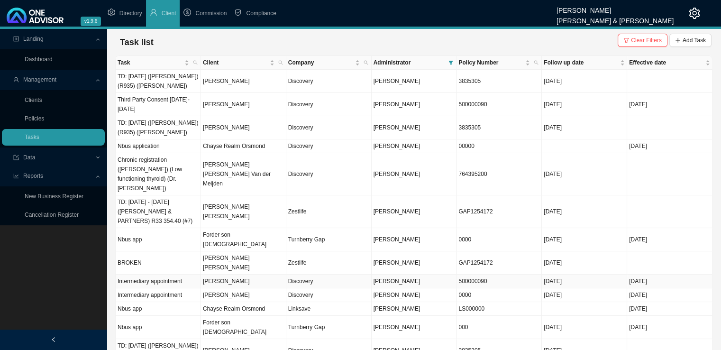
scroll to position [124, 0]
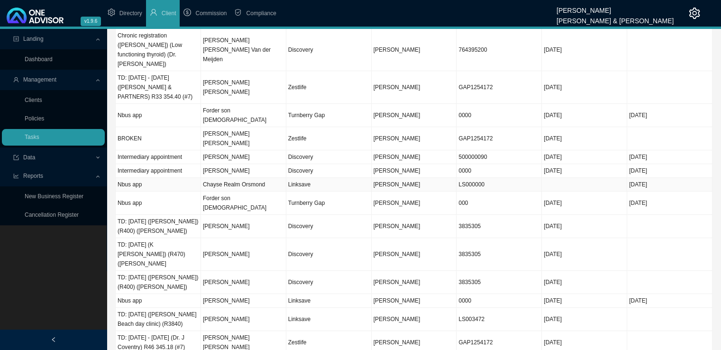
click at [167, 178] on td "Nbus app" at bounding box center [158, 185] width 85 height 14
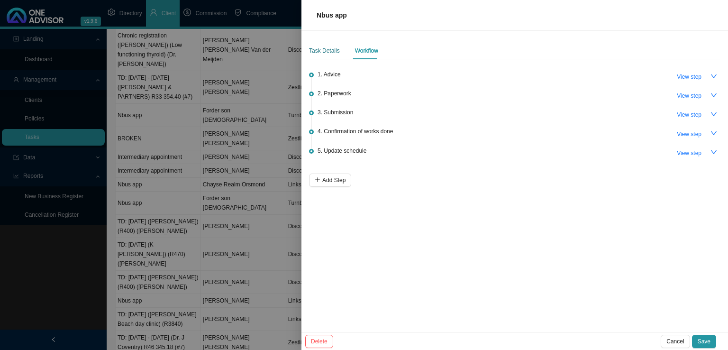
click at [336, 55] on div "Task Details" at bounding box center [324, 50] width 31 height 9
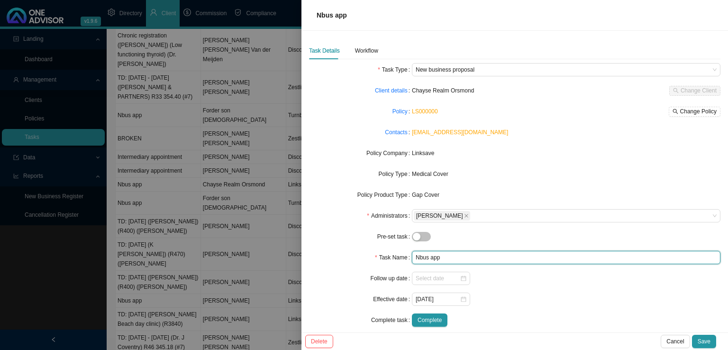
click at [440, 257] on input "Nbus app" at bounding box center [566, 257] width 309 height 13
type input "Nbus application"
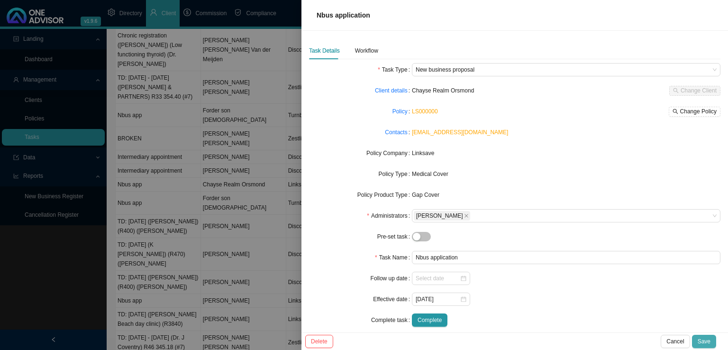
click at [709, 346] on span "Save" at bounding box center [704, 341] width 13 height 9
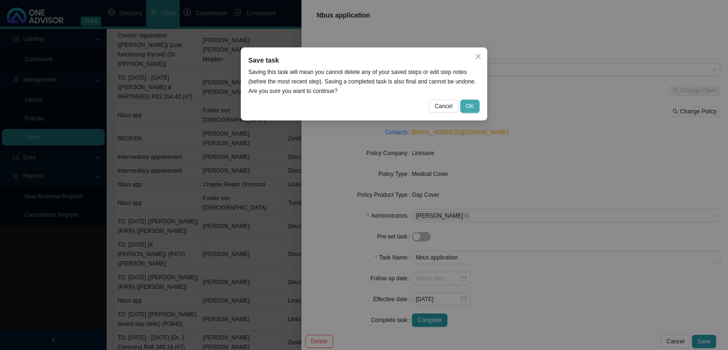
click at [468, 106] on span "OK" at bounding box center [470, 105] width 8 height 9
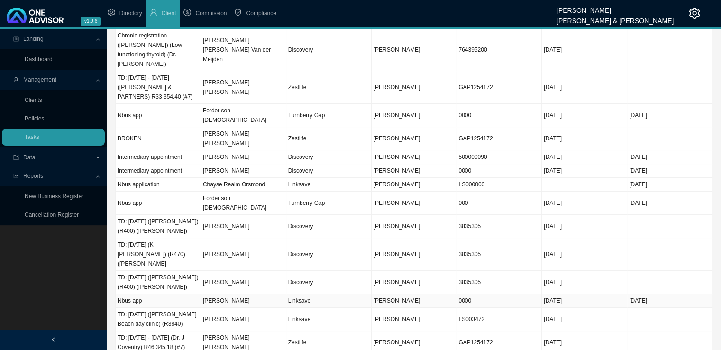
click at [160, 294] on td "Nbus app" at bounding box center [158, 301] width 85 height 14
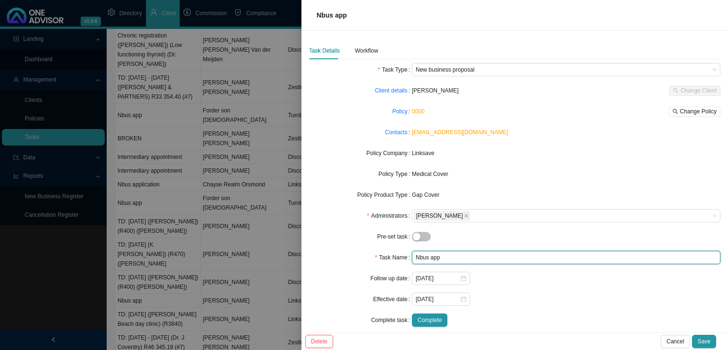
click at [447, 259] on input "Nbus app" at bounding box center [566, 257] width 309 height 13
type input "Nbus application"
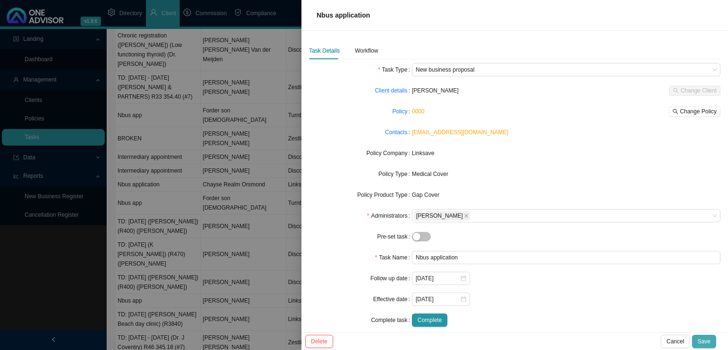
click at [711, 342] on button "Save" at bounding box center [704, 341] width 24 height 13
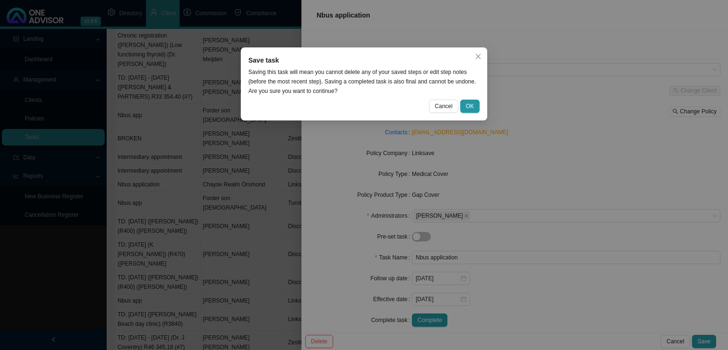
click at [478, 100] on div "Cancel OK" at bounding box center [363, 106] width 231 height 13
click at [469, 109] on span "OK" at bounding box center [470, 105] width 8 height 9
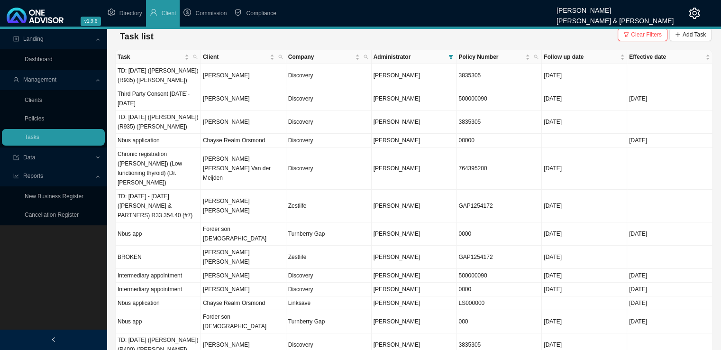
scroll to position [0, 0]
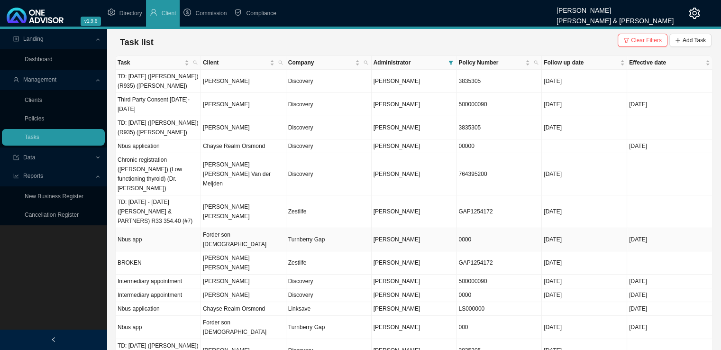
click at [181, 228] on td "Nbus app" at bounding box center [158, 239] width 85 height 23
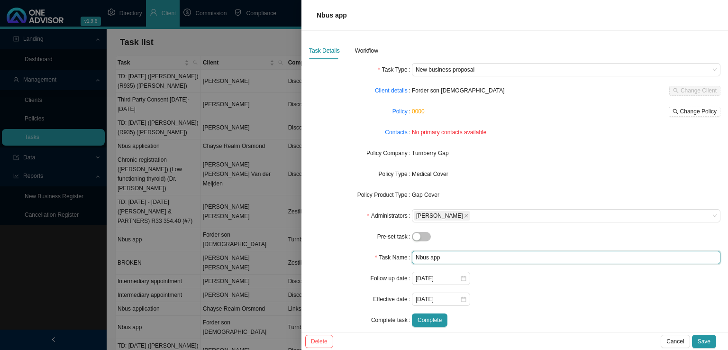
click at [446, 257] on input "Nbus app" at bounding box center [566, 257] width 309 height 13
type input "Nbus application"
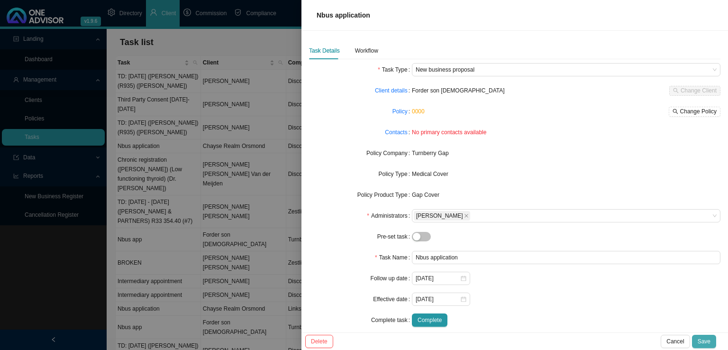
click at [707, 336] on button "Save" at bounding box center [704, 341] width 24 height 13
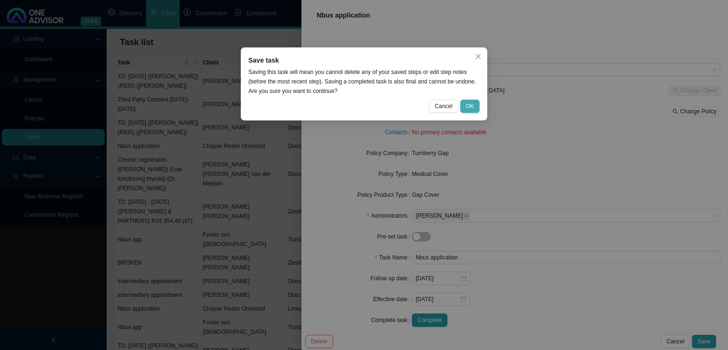
click at [472, 104] on span "OK" at bounding box center [470, 105] width 8 height 9
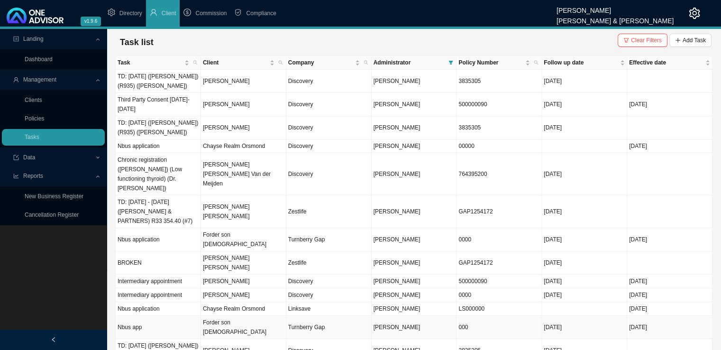
click at [168, 316] on td "Nbus app" at bounding box center [158, 327] width 85 height 23
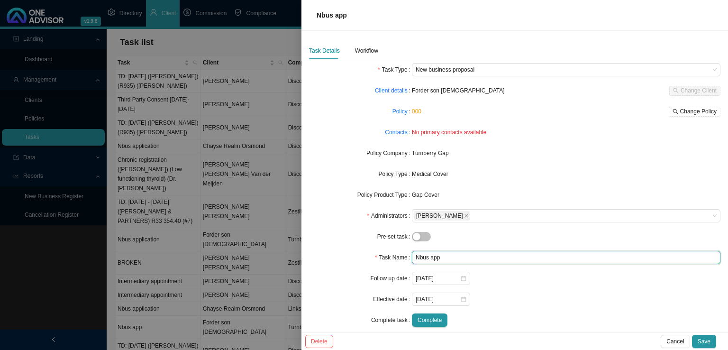
click at [447, 261] on input "Nbus app" at bounding box center [566, 257] width 309 height 13
type input "Nbus application"
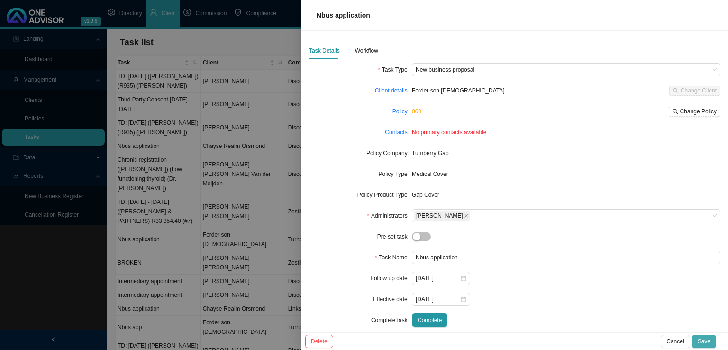
click at [712, 348] on div "Delete Cancel Save" at bounding box center [515, 341] width 427 height 18
click at [713, 343] on button "Save" at bounding box center [704, 341] width 24 height 13
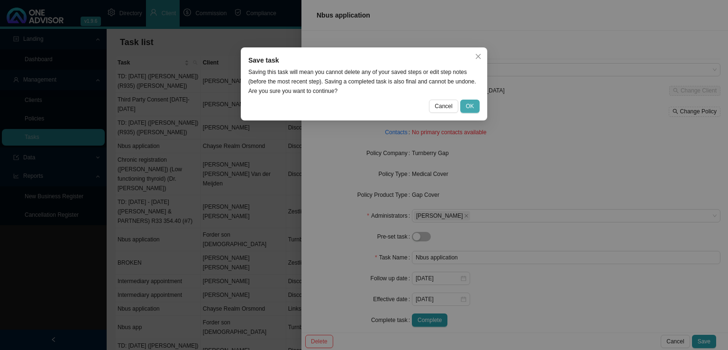
click at [472, 101] on button "OK" at bounding box center [469, 106] width 19 height 13
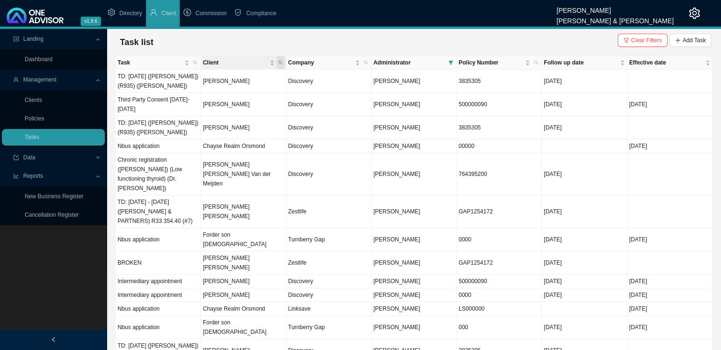
click at [281, 63] on icon "search" at bounding box center [280, 62] width 5 height 5
click at [226, 86] on input "text" at bounding box center [236, 81] width 89 height 13
type input "orsmond"
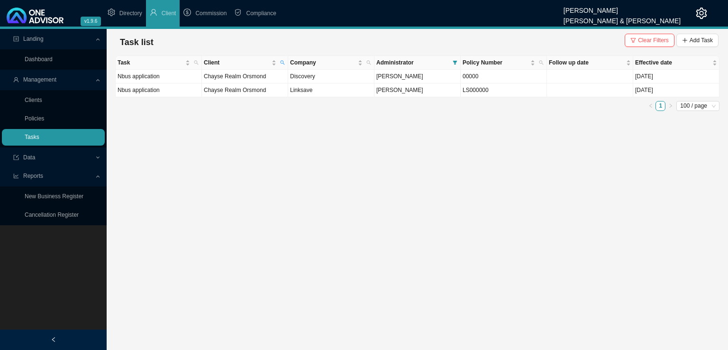
click at [25, 139] on link "Tasks" at bounding box center [32, 137] width 15 height 7
click at [641, 42] on span "Clear Filters" at bounding box center [653, 40] width 31 height 9
